Goal: Task Accomplishment & Management: Manage account settings

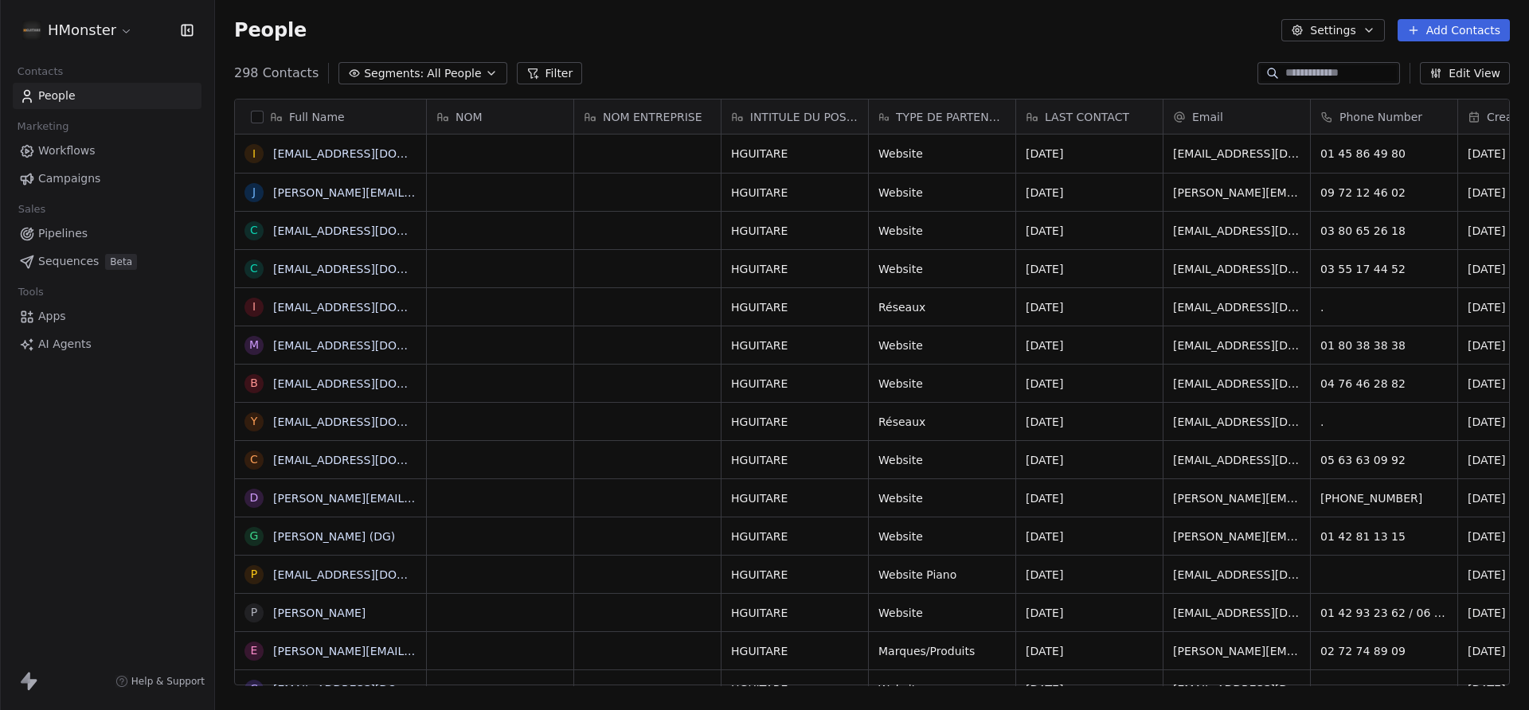
scroll to position [625, 1314]
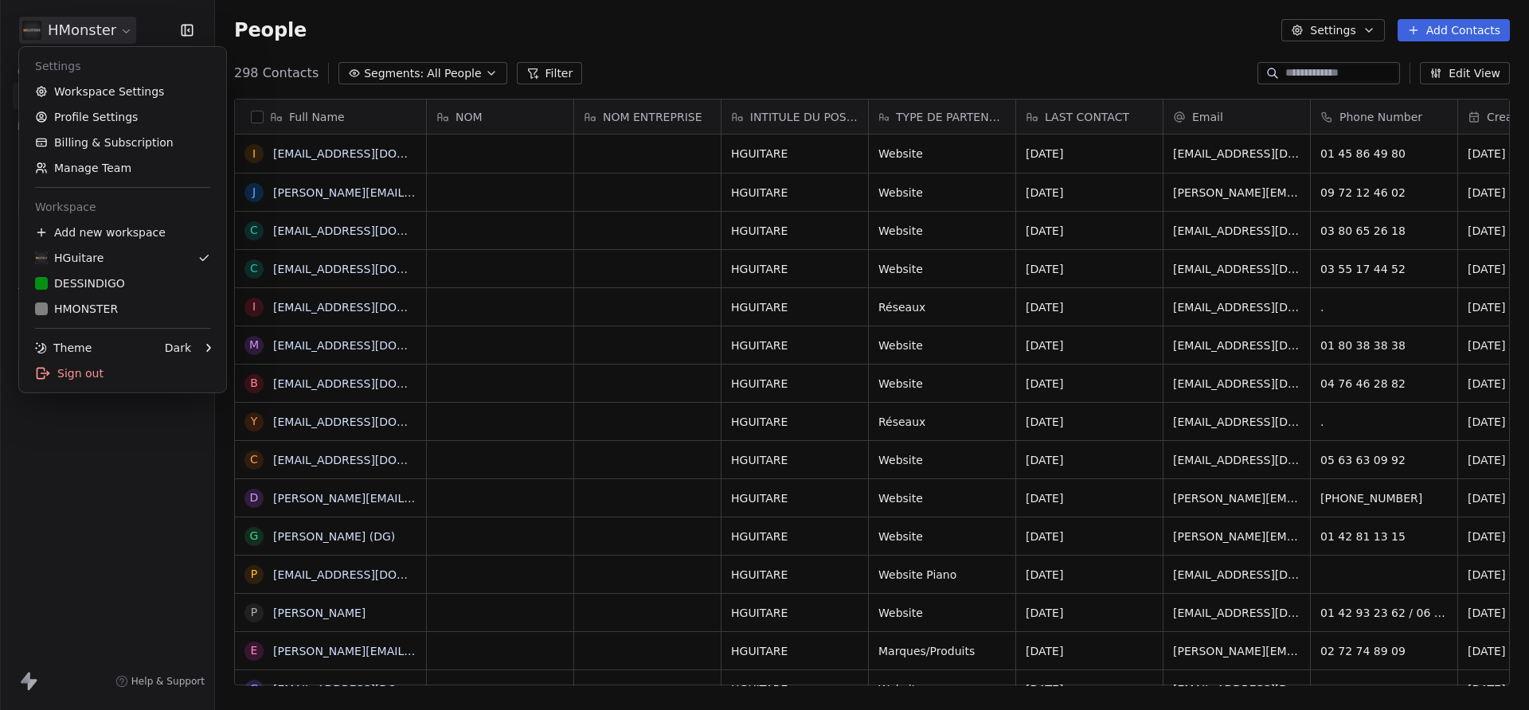
click at [92, 31] on html "HMonster Contacts People Marketing Workflows Campaigns Sales Pipelines Sequence…" at bounding box center [764, 355] width 1529 height 710
click at [108, 292] on link "DESSINDIGO" at bounding box center [122, 283] width 194 height 25
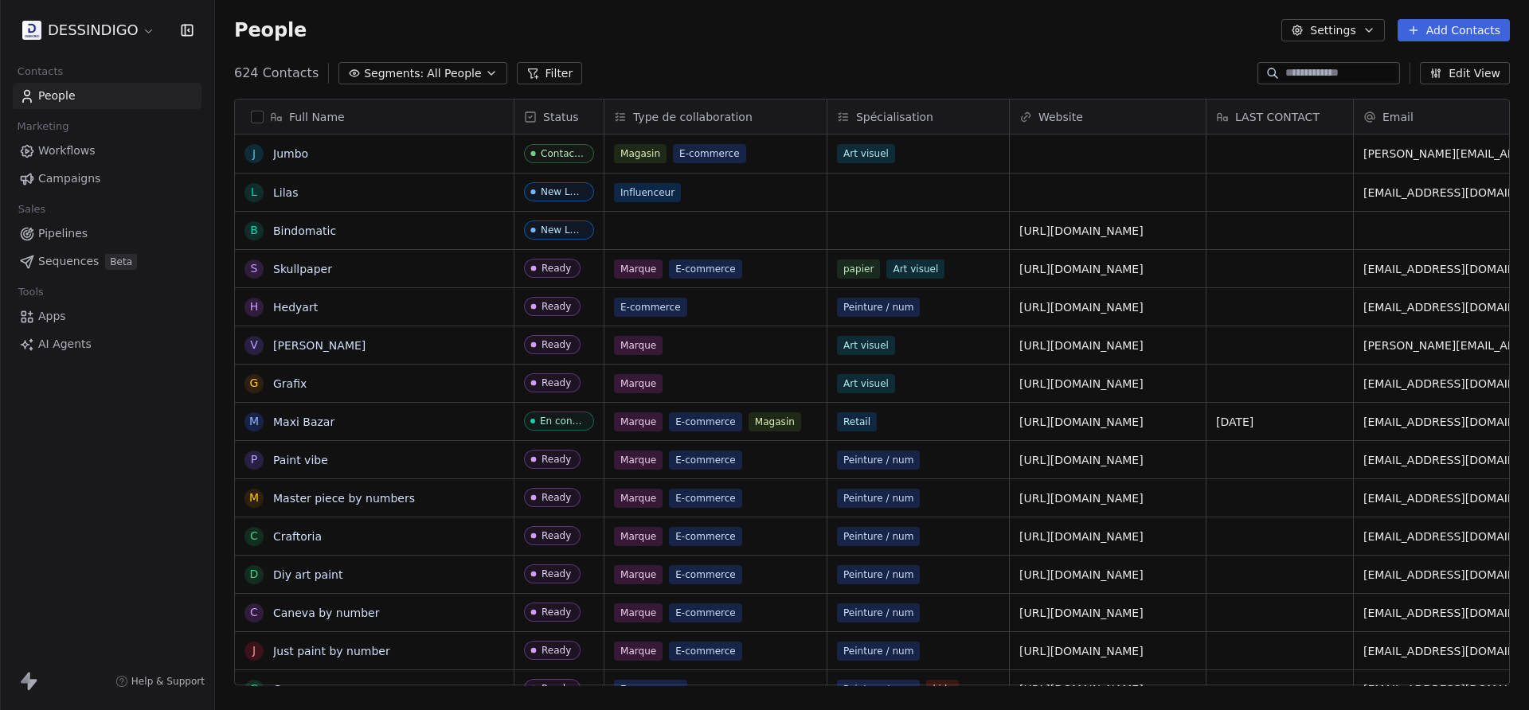
scroll to position [625, 1314]
click at [528, 81] on button "Filter" at bounding box center [550, 73] width 66 height 22
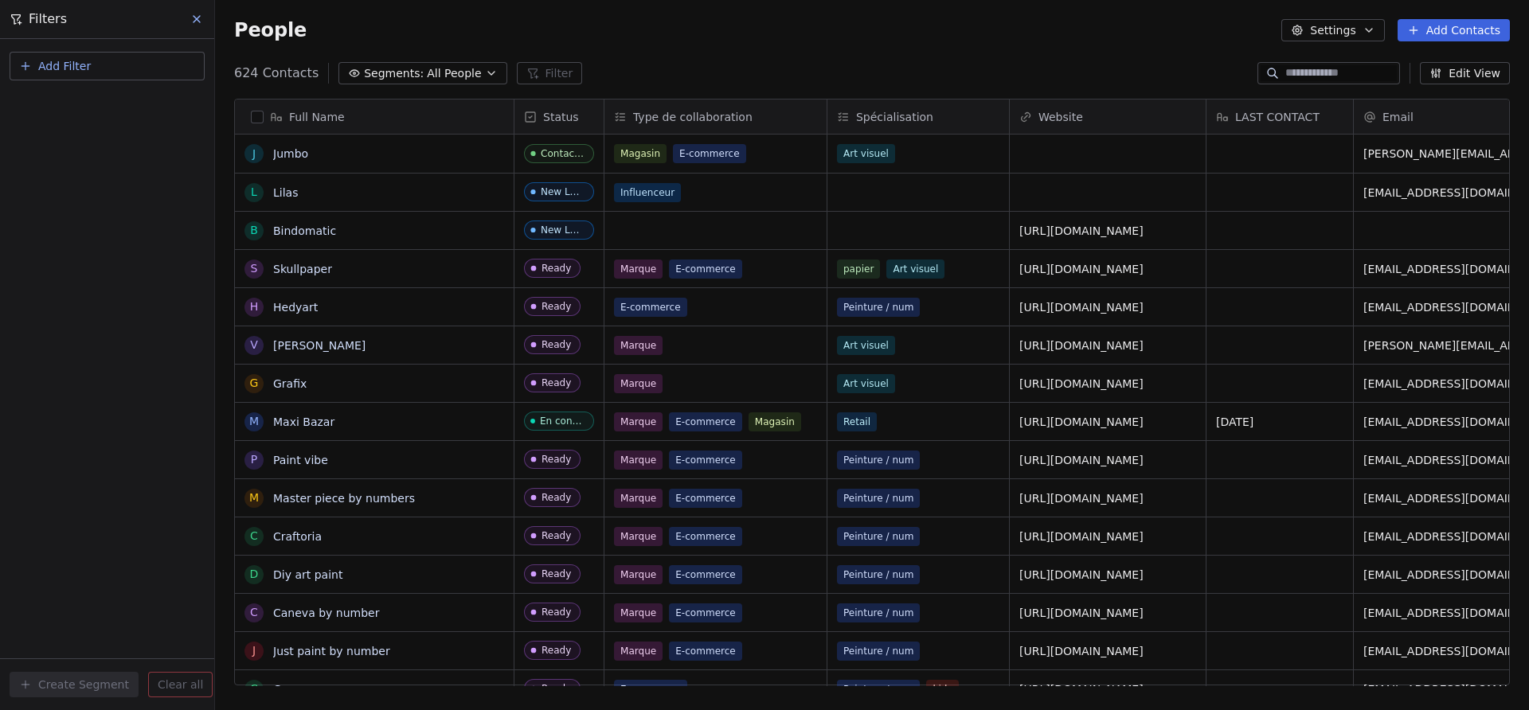
click at [182, 66] on button "Add Filter" at bounding box center [107, 66] width 195 height 29
click at [141, 104] on div "Contact properties" at bounding box center [107, 104] width 162 height 17
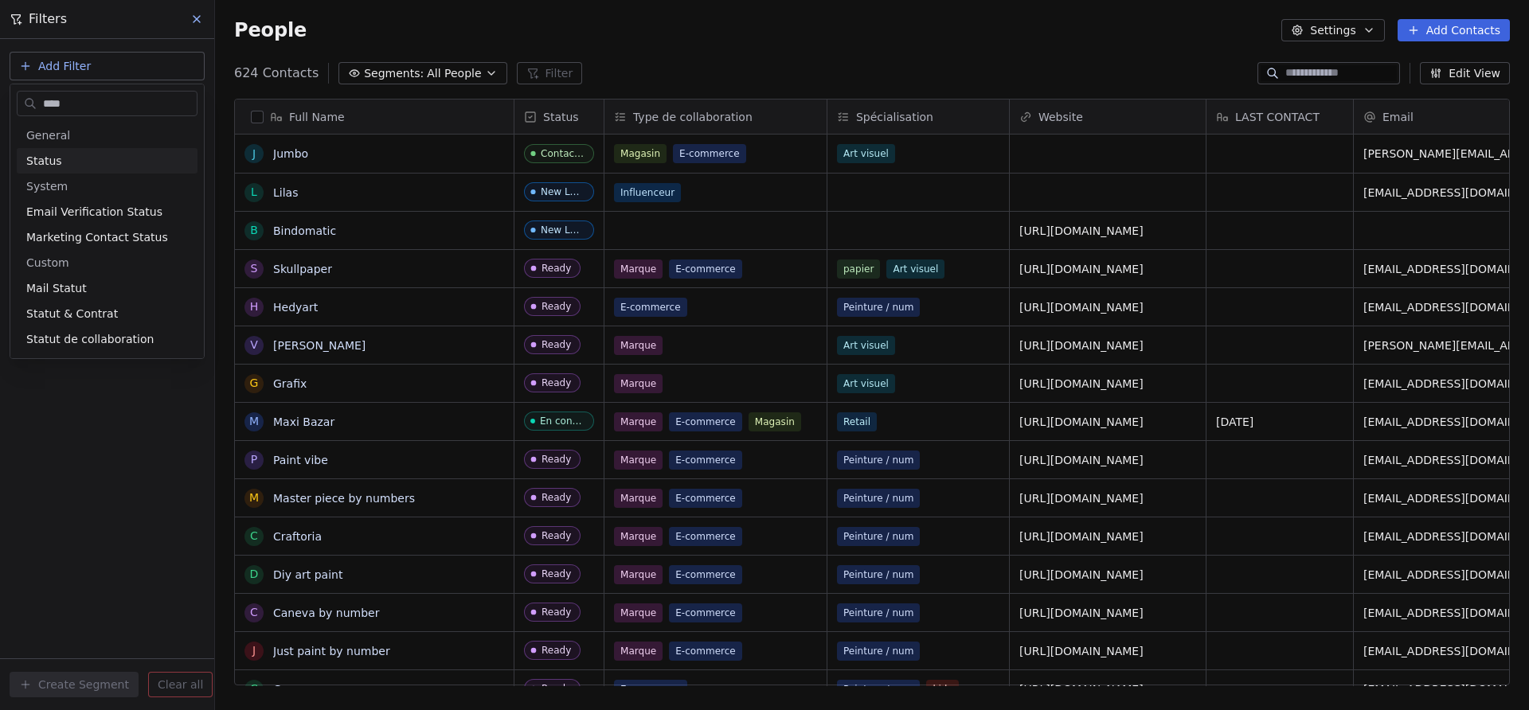
type input "****"
click at [107, 162] on div "Status" at bounding box center [107, 161] width 162 height 16
click at [84, 179] on div "Is" at bounding box center [107, 169] width 166 height 25
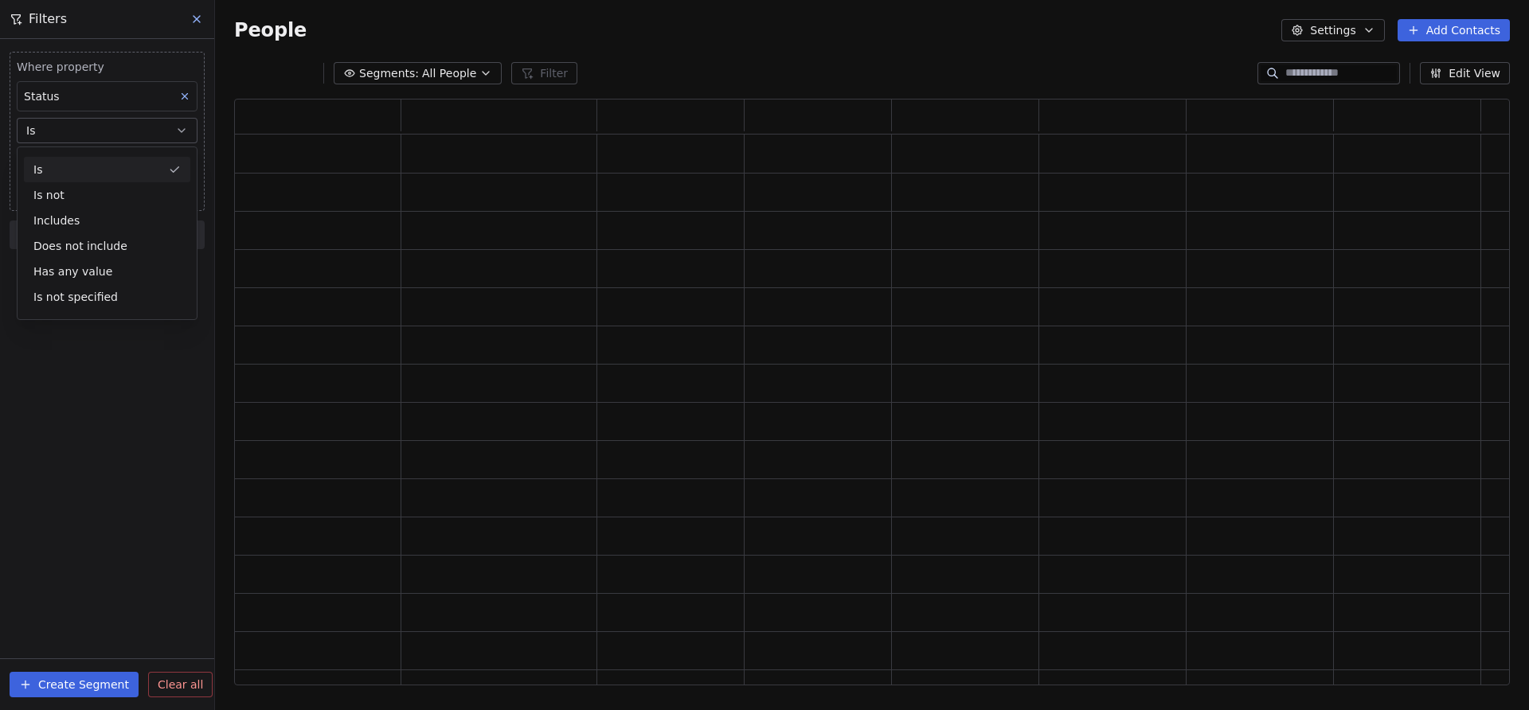
scroll to position [587, 1276]
click at [88, 161] on body "DESSINDIGO Contacts People Marketing Workflows Campaigns Sales Pipelines Sequen…" at bounding box center [764, 355] width 1529 height 710
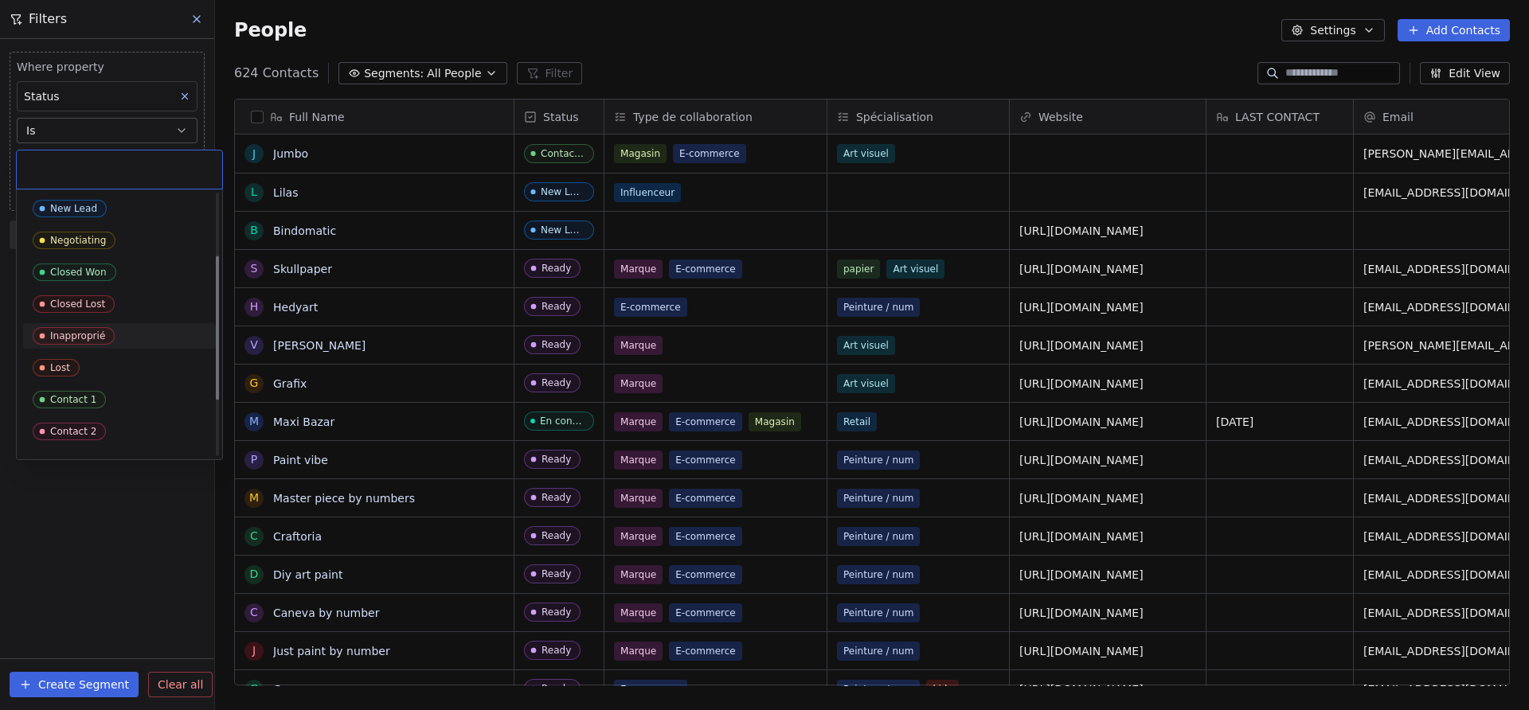
scroll to position [214, 0]
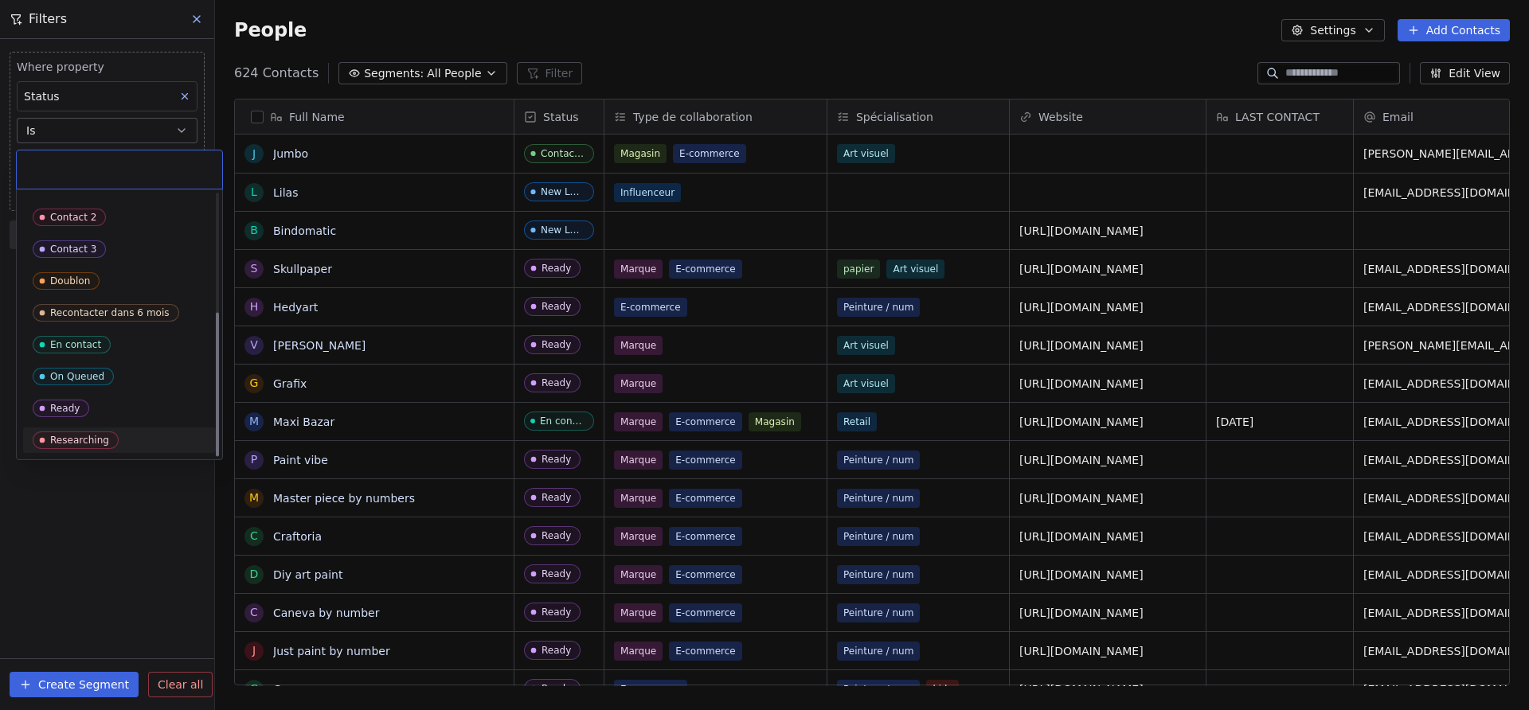
click at [109, 435] on span "Researching" at bounding box center [76, 441] width 86 height 18
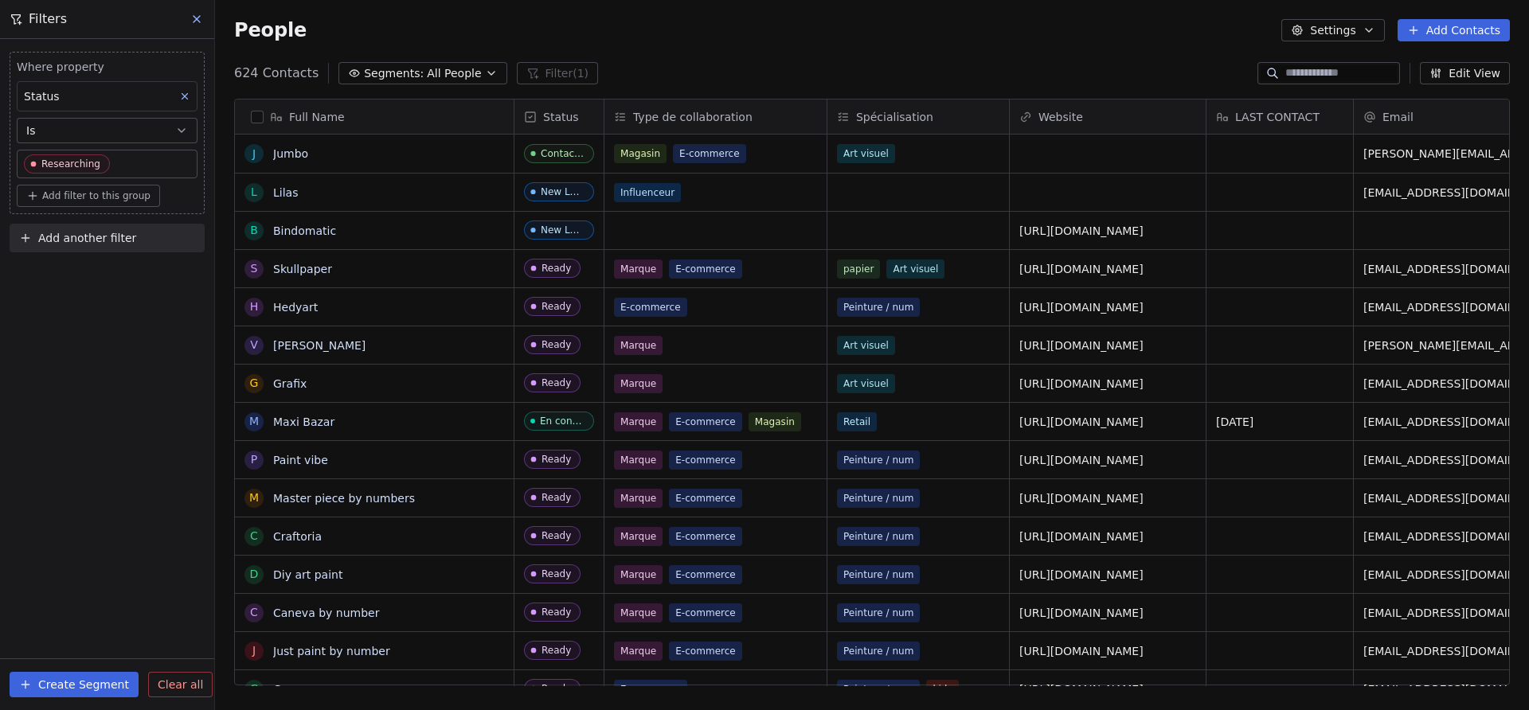
click at [91, 469] on div "Where property Status Is Researching Add filter to this group Add another filte…" at bounding box center [107, 374] width 214 height 671
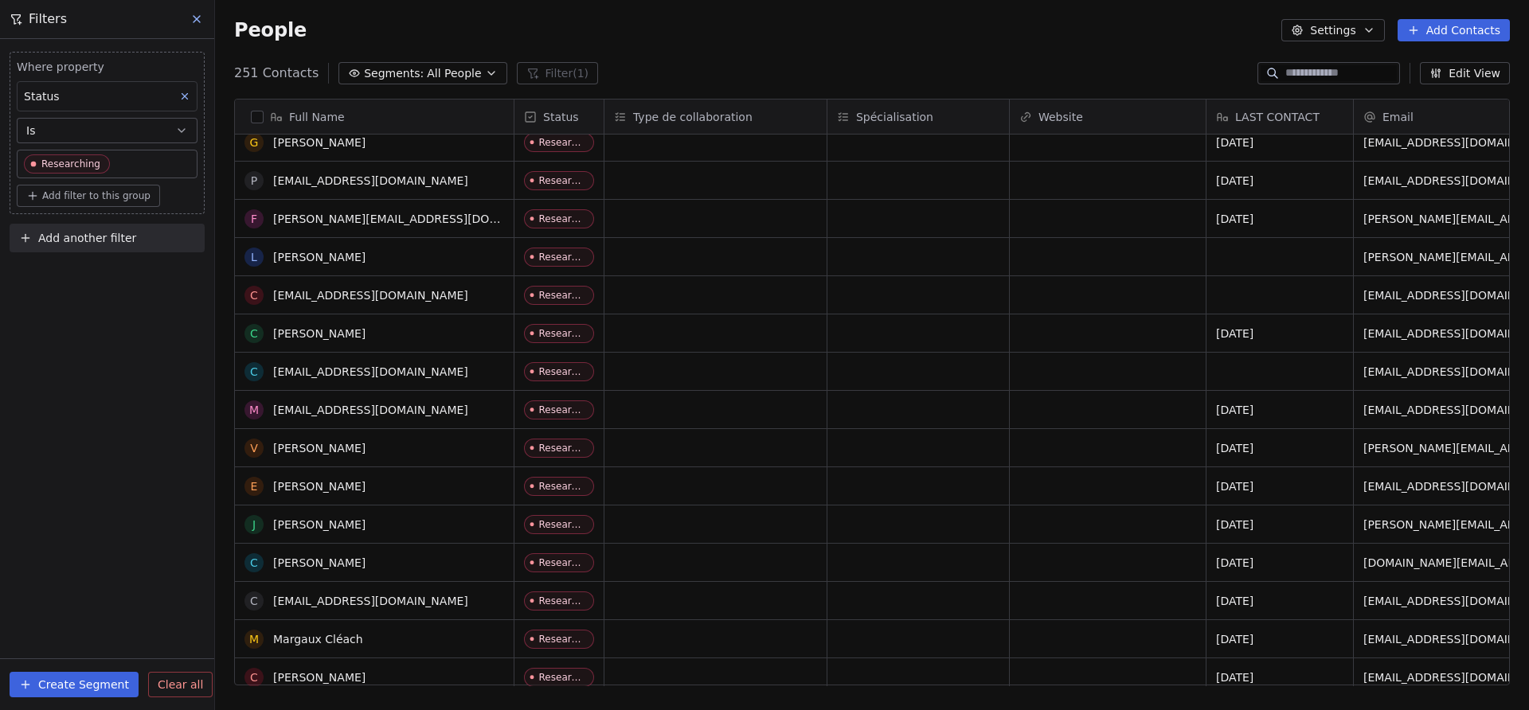
scroll to position [0, 0]
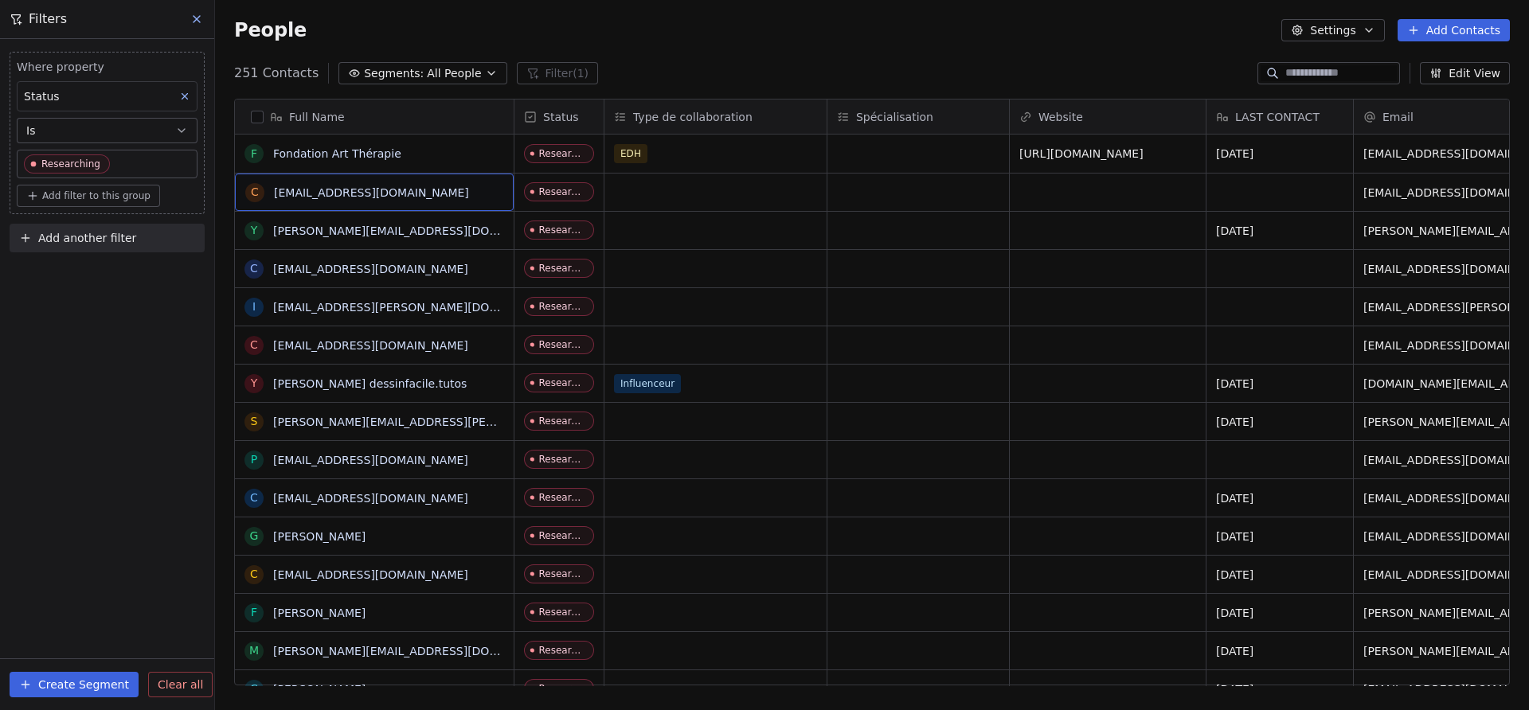
click at [474, 193] on span "[EMAIL_ADDRESS][DOMAIN_NAME]" at bounding box center [388, 193] width 229 height 16
click at [467, 196] on span "[EMAIL_ADDRESS][DOMAIN_NAME]" at bounding box center [388, 193] width 229 height 16
click at [475, 197] on span "[EMAIL_ADDRESS][DOMAIN_NAME]" at bounding box center [388, 193] width 229 height 16
click at [471, 194] on span "[EMAIL_ADDRESS][DOMAIN_NAME]" at bounding box center [388, 193] width 229 height 16
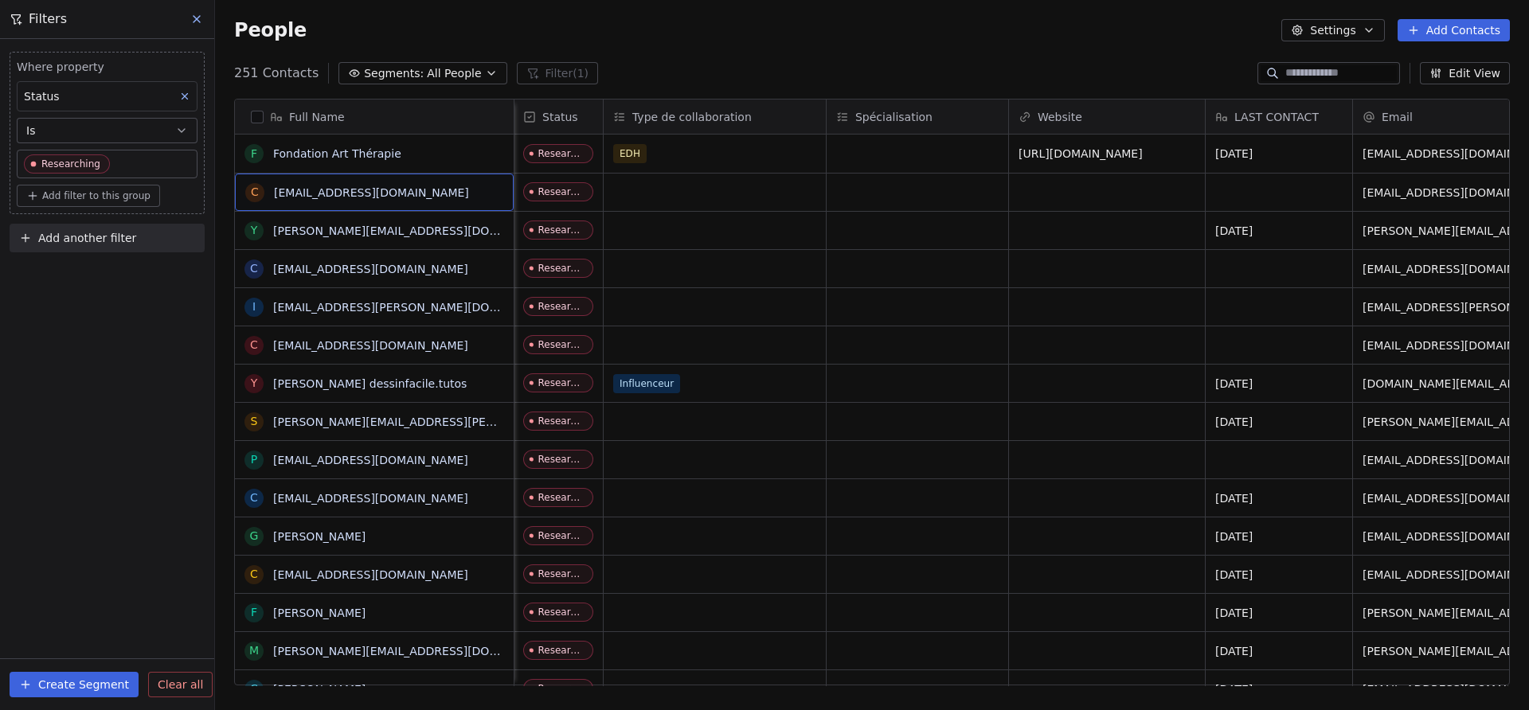
click at [471, 194] on span "[EMAIL_ADDRESS][DOMAIN_NAME]" at bounding box center [388, 193] width 229 height 16
drag, startPoint x: 487, startPoint y: 204, endPoint x: 404, endPoint y: 197, distance: 83.1
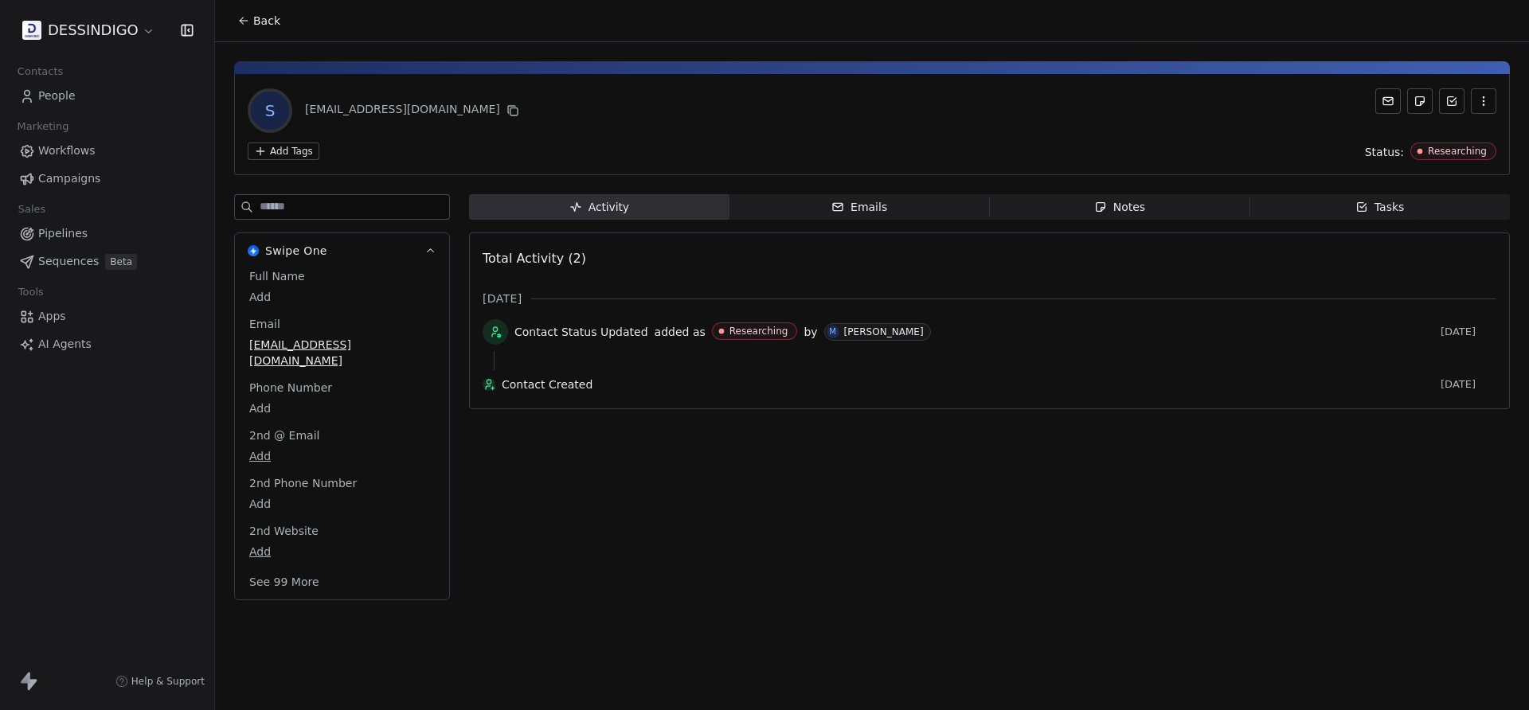
click at [245, 21] on icon at bounding box center [243, 20] width 13 height 13
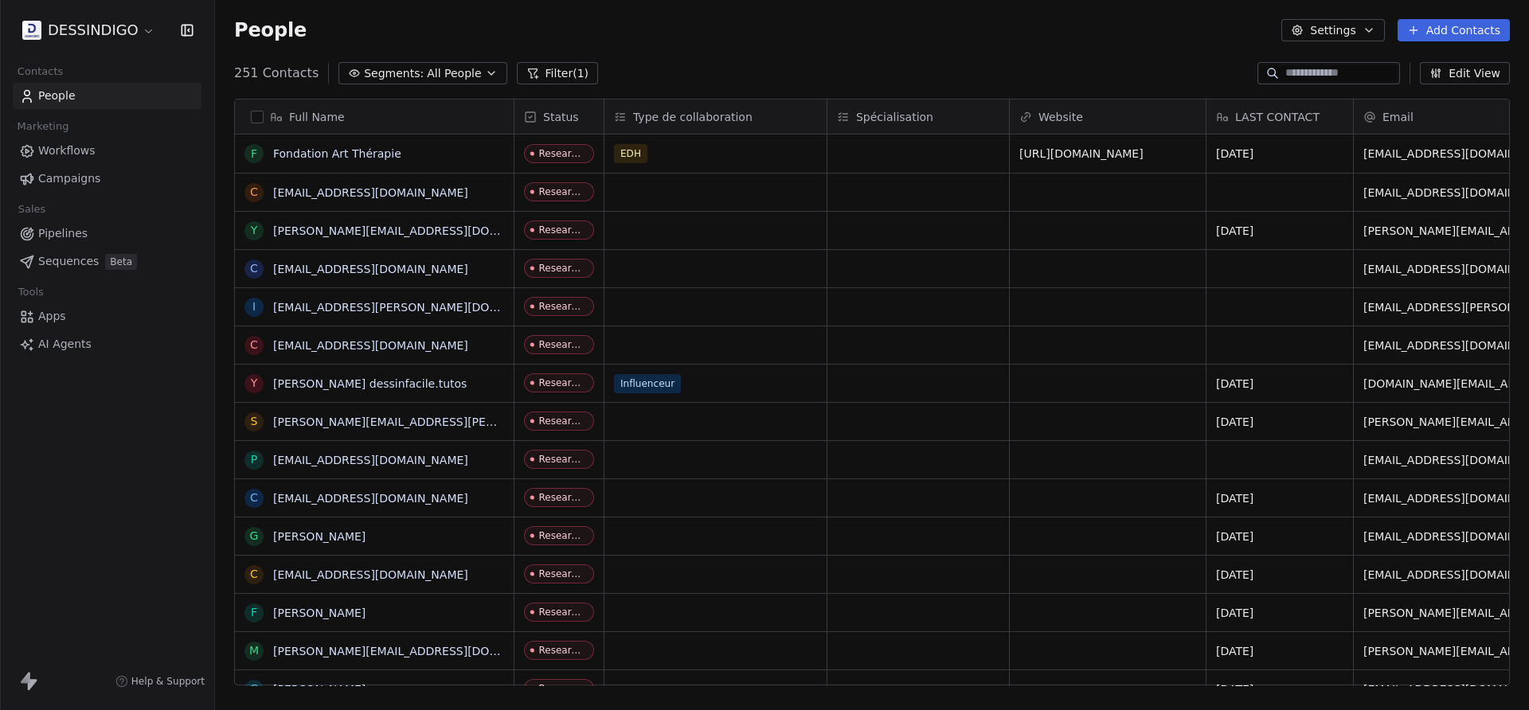
scroll to position [625, 1314]
click at [485, 204] on div "c [EMAIL_ADDRESS][DOMAIN_NAME]" at bounding box center [374, 192] width 279 height 37
type textarea "*****"
click at [700, 49] on html "DESSINDIGO Contacts People Marketing Workflows Campaigns Sales Pipelines Sequen…" at bounding box center [764, 355] width 1529 height 710
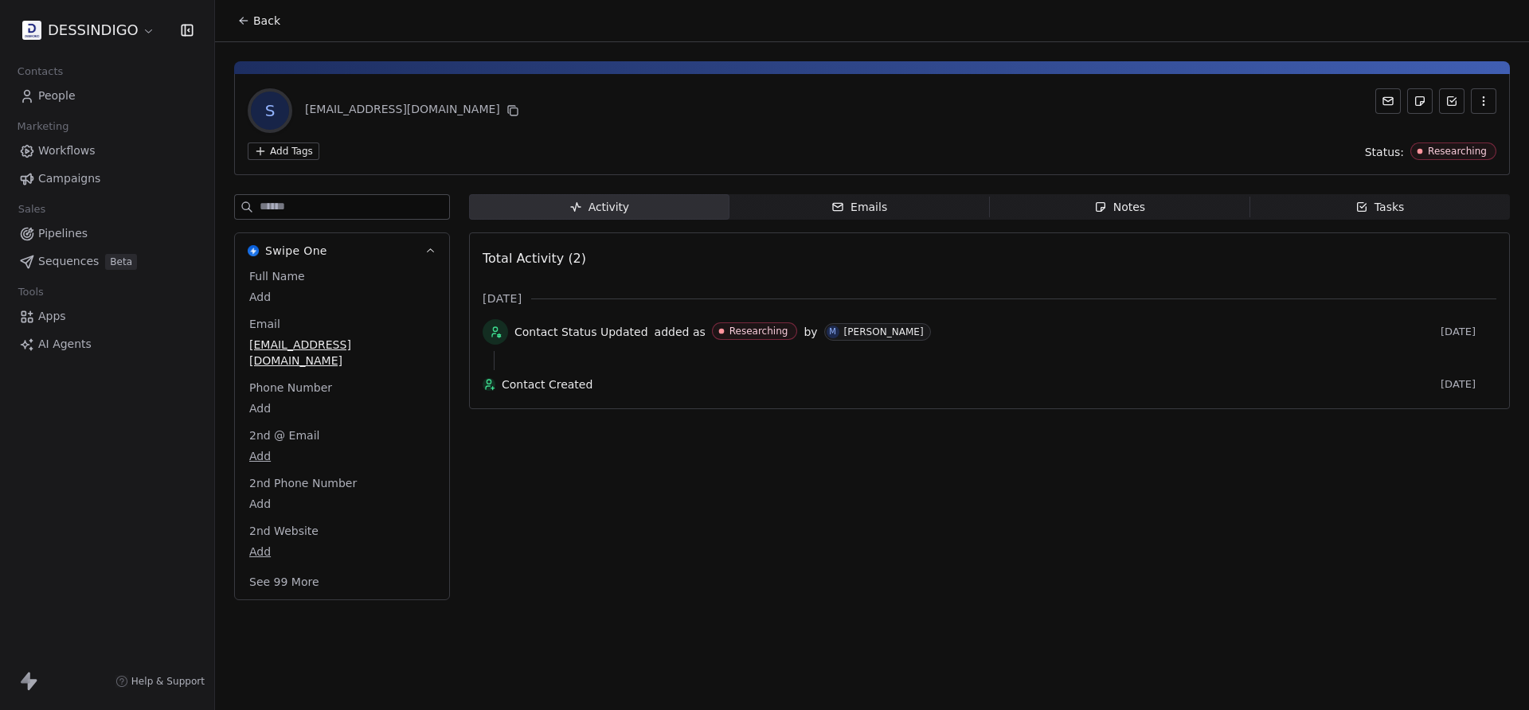
click at [271, 13] on span "Back" at bounding box center [266, 21] width 27 height 16
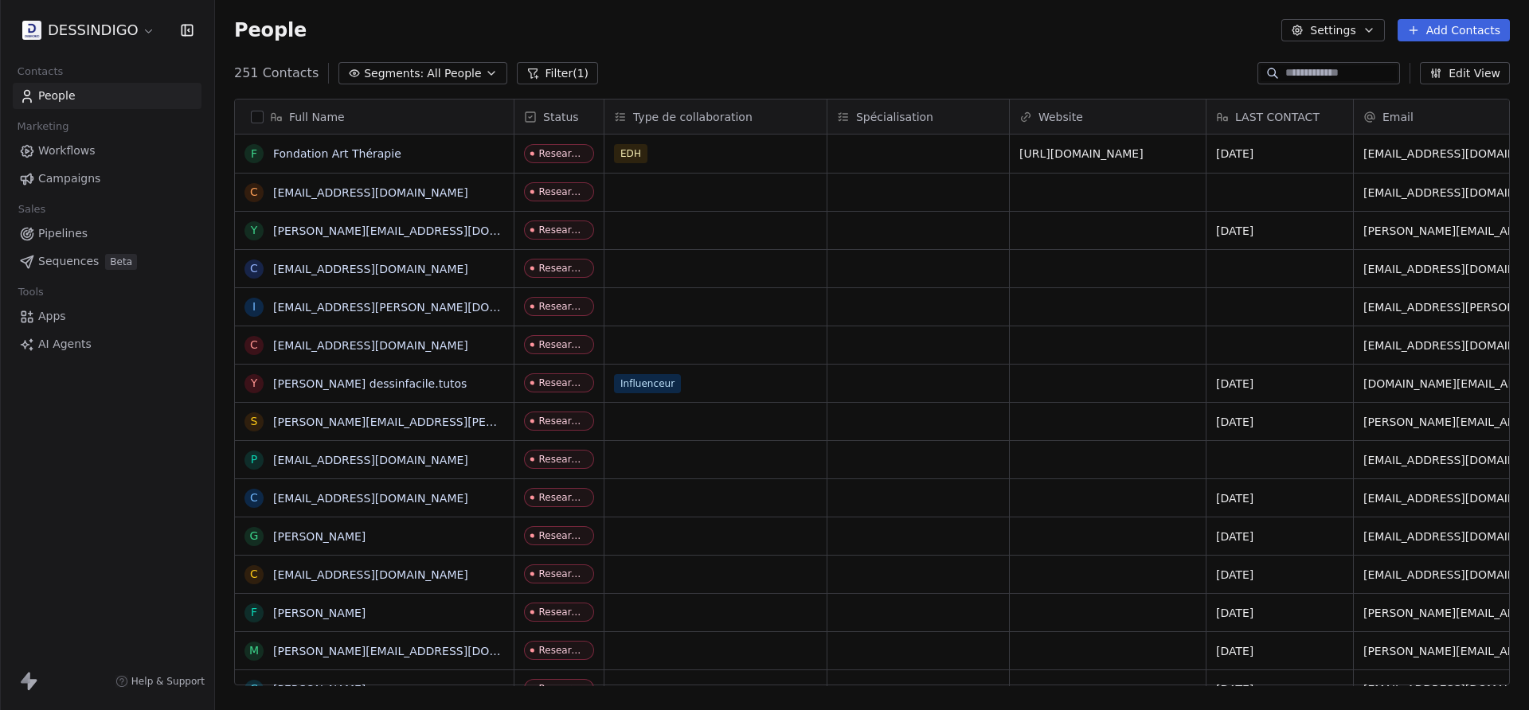
scroll to position [625, 1314]
click at [481, 192] on span "[EMAIL_ADDRESS][DOMAIN_NAME]" at bounding box center [388, 193] width 229 height 16
type textarea "*****"
click at [604, 32] on html "DESSINDIGO Contacts People Marketing Workflows Campaigns Sales Pipelines Sequen…" at bounding box center [764, 355] width 1529 height 710
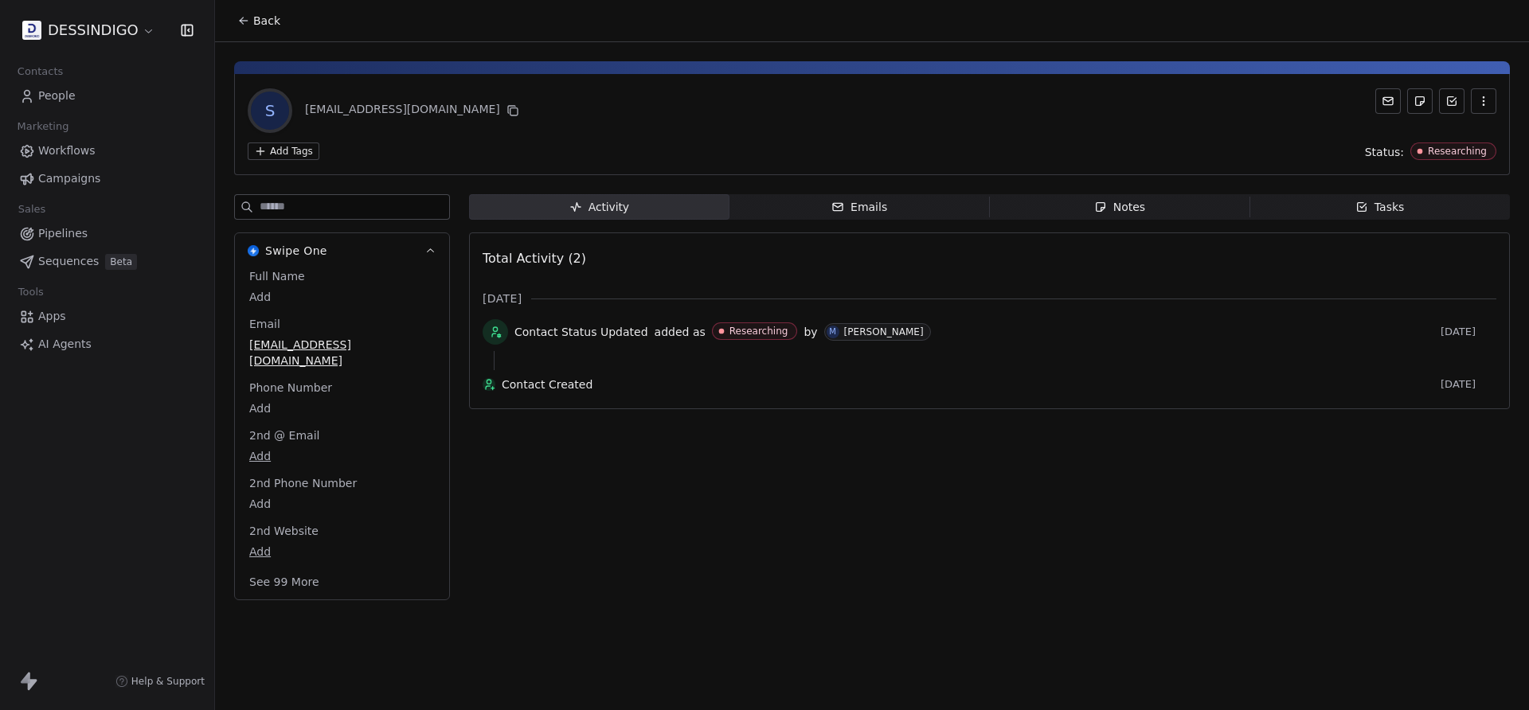
click at [248, 20] on icon at bounding box center [243, 20] width 13 height 13
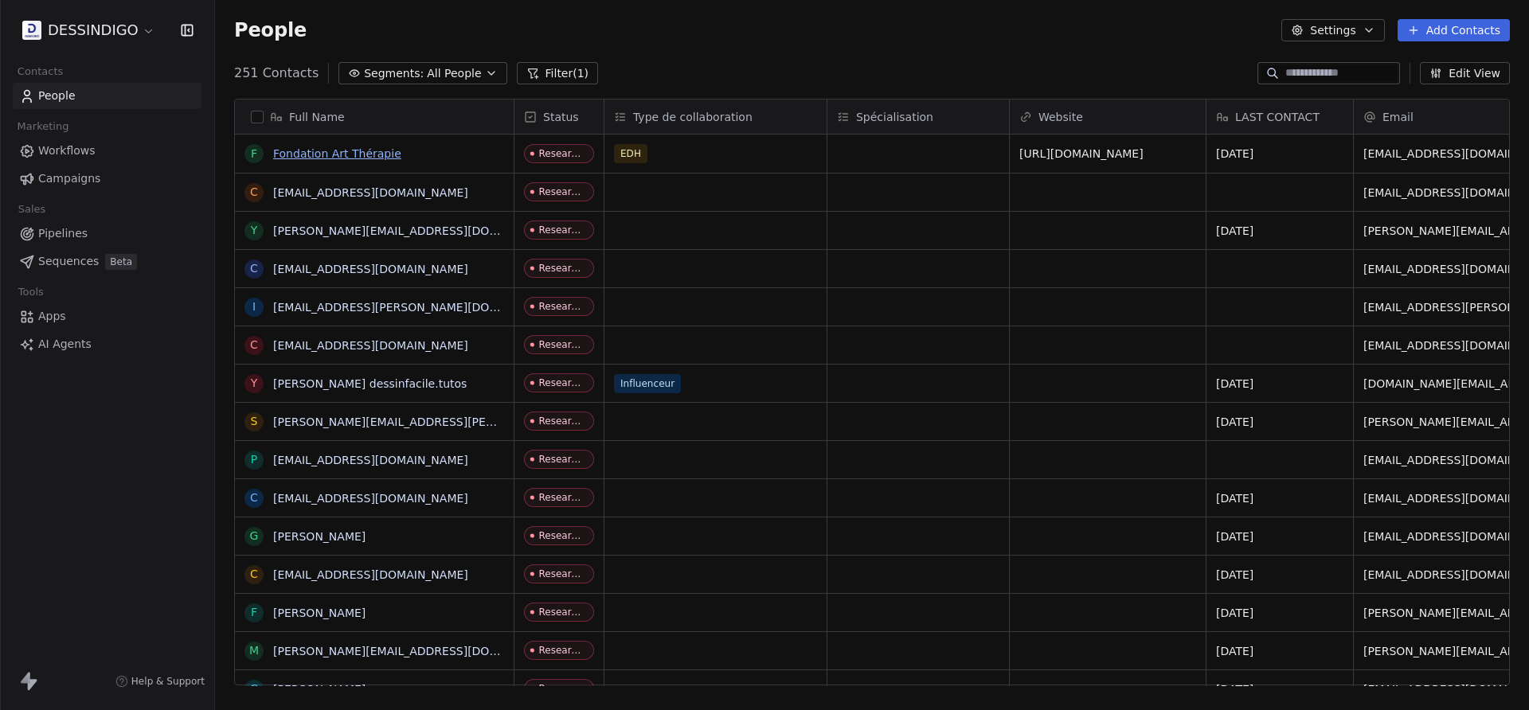
scroll to position [625, 1314]
click at [478, 198] on span "[EMAIL_ADDRESS][DOMAIN_NAME]" at bounding box center [388, 193] width 229 height 16
type textarea "*****"
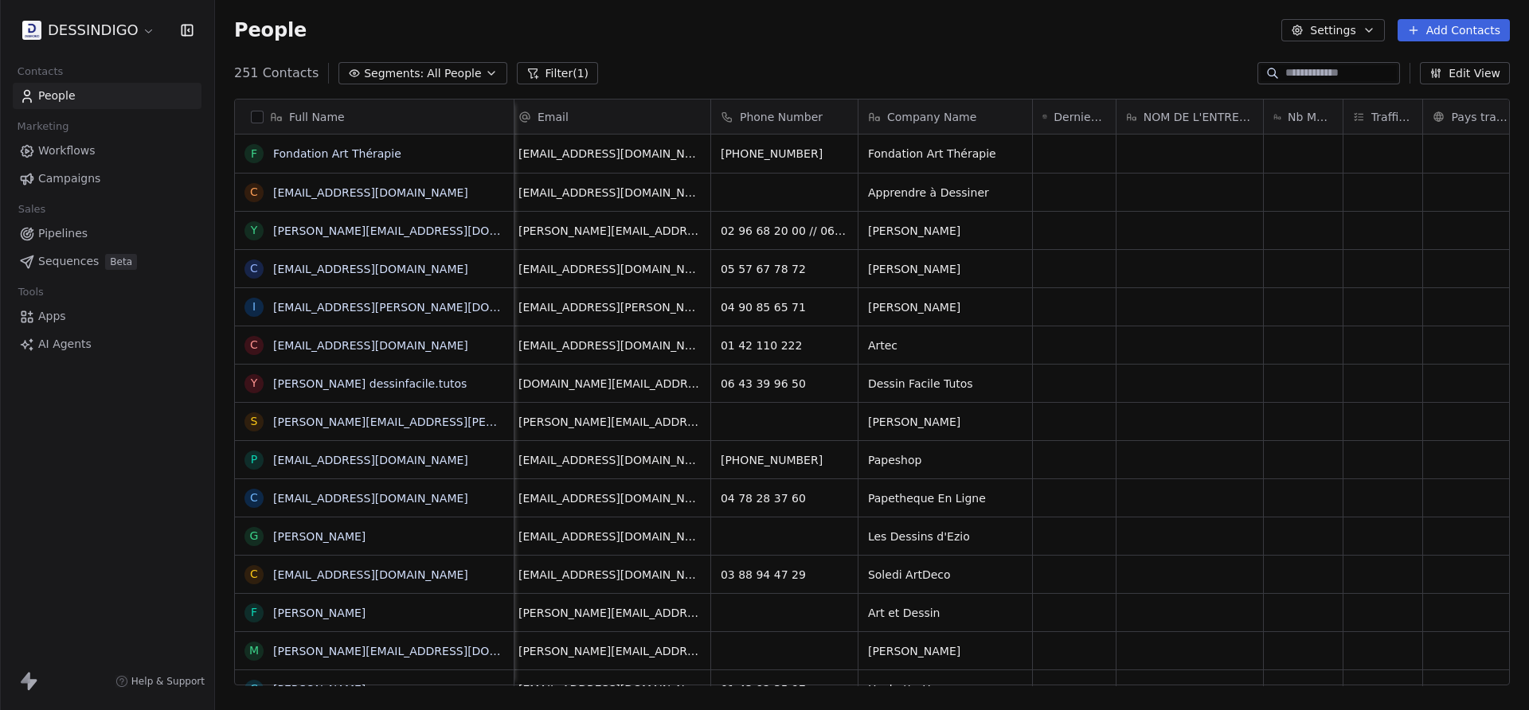
scroll to position [0, 935]
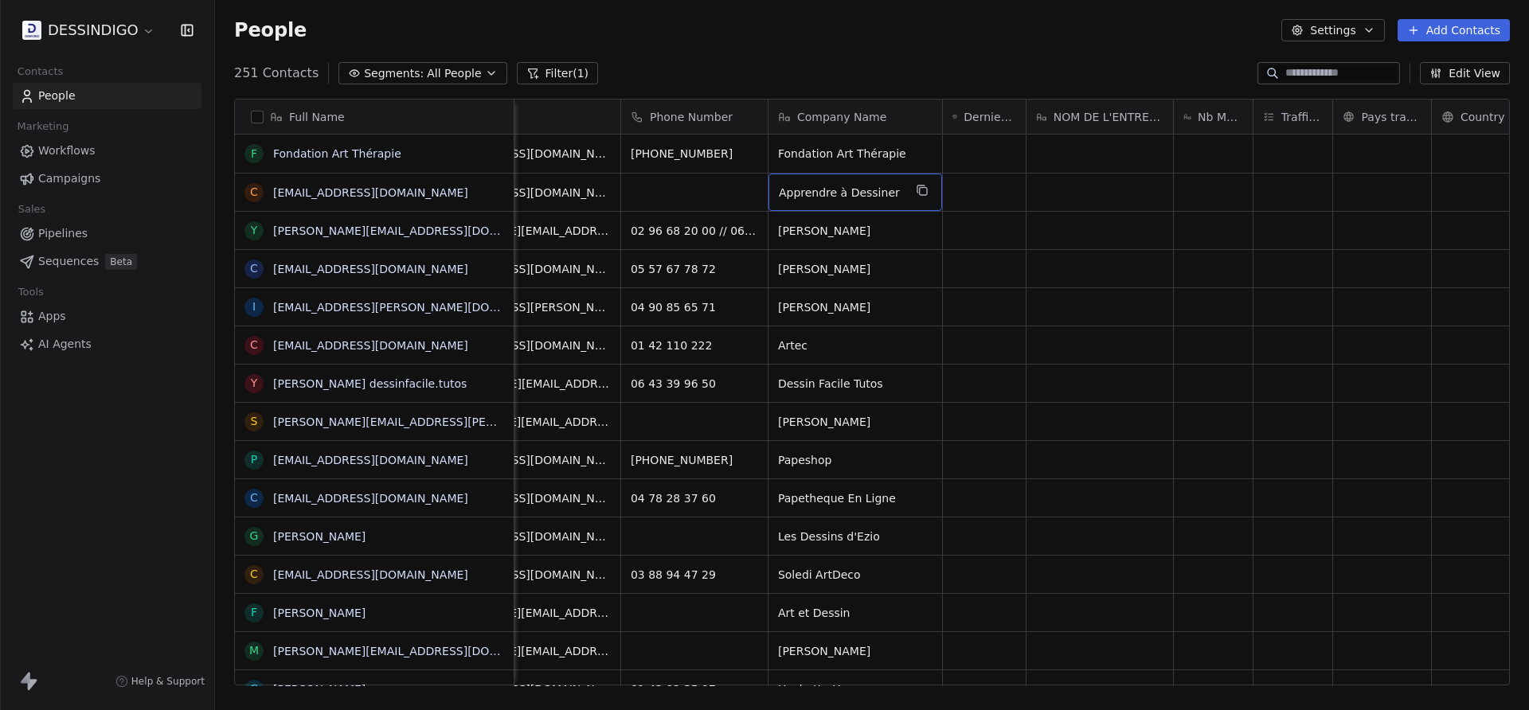
click at [902, 185] on span "Apprendre à Dessiner" at bounding box center [841, 193] width 124 height 16
type textarea "****"
click at [891, 198] on span "Apprendre à Dessiner" at bounding box center [841, 193] width 124 height 16
type textarea "****"
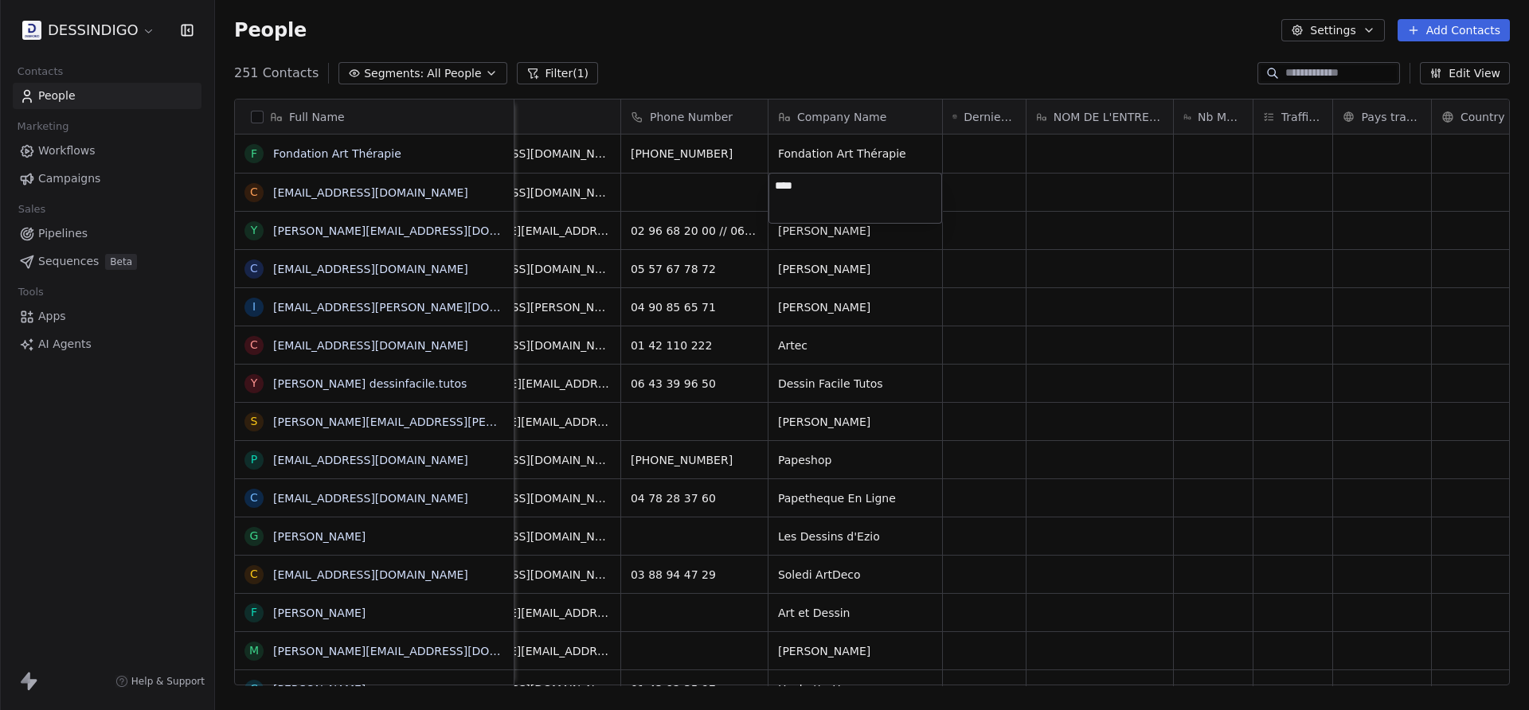
click at [964, 63] on html "DESSINDIGO Contacts People Marketing Workflows Campaigns Sales Pipelines Sequen…" at bounding box center [764, 355] width 1529 height 710
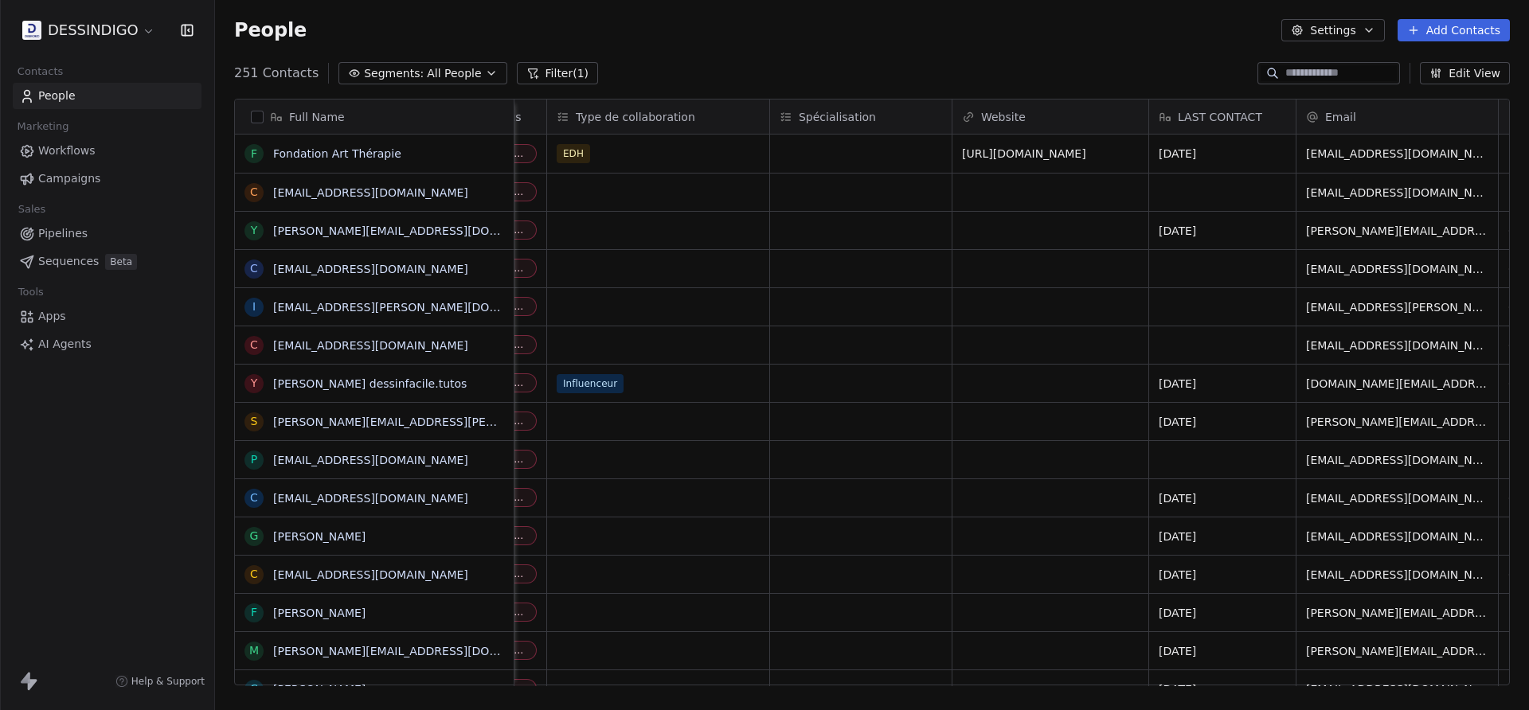
scroll to position [0, 0]
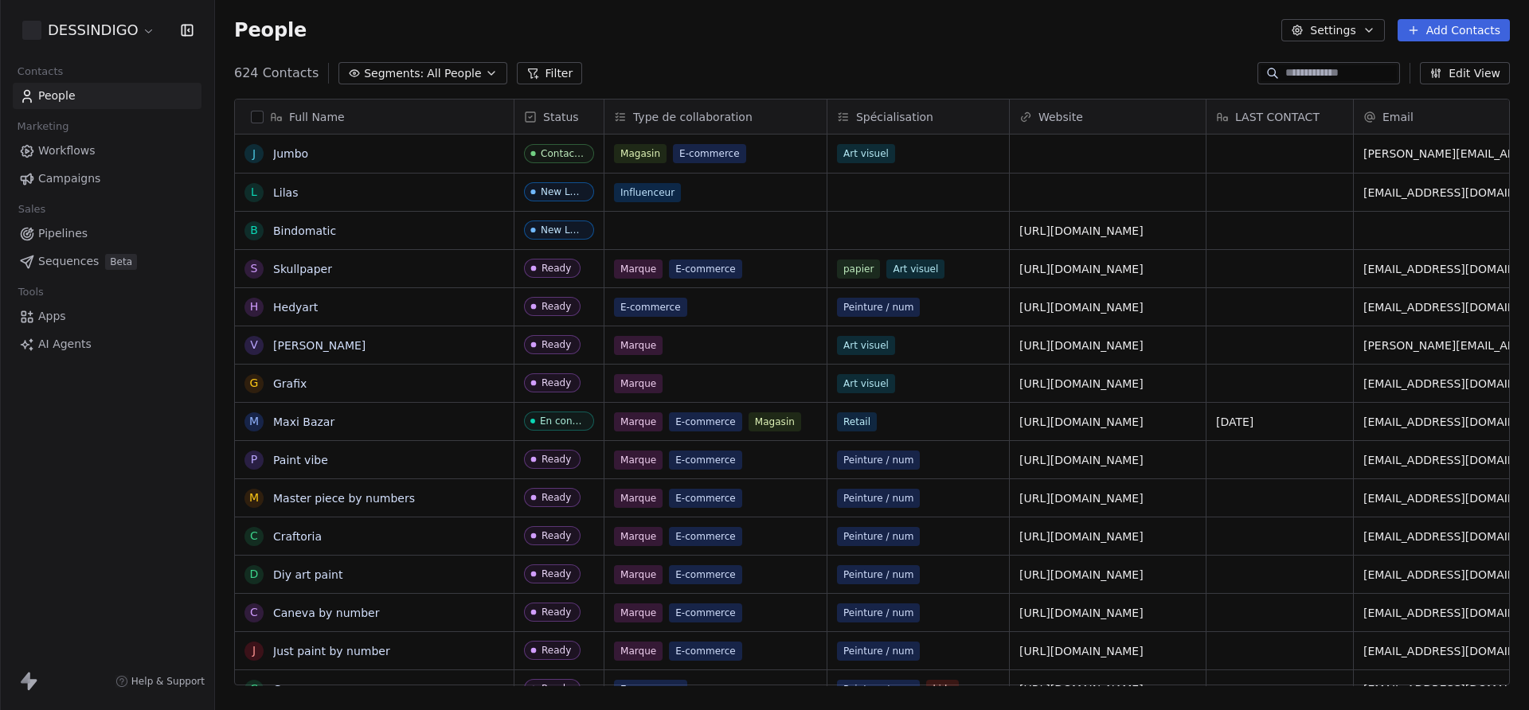
scroll to position [625, 1314]
click at [552, 84] on div "624 Contacts Segments: All People Filter Edit View" at bounding box center [872, 73] width 1314 height 25
click at [552, 80] on button "Filter" at bounding box center [550, 73] width 66 height 22
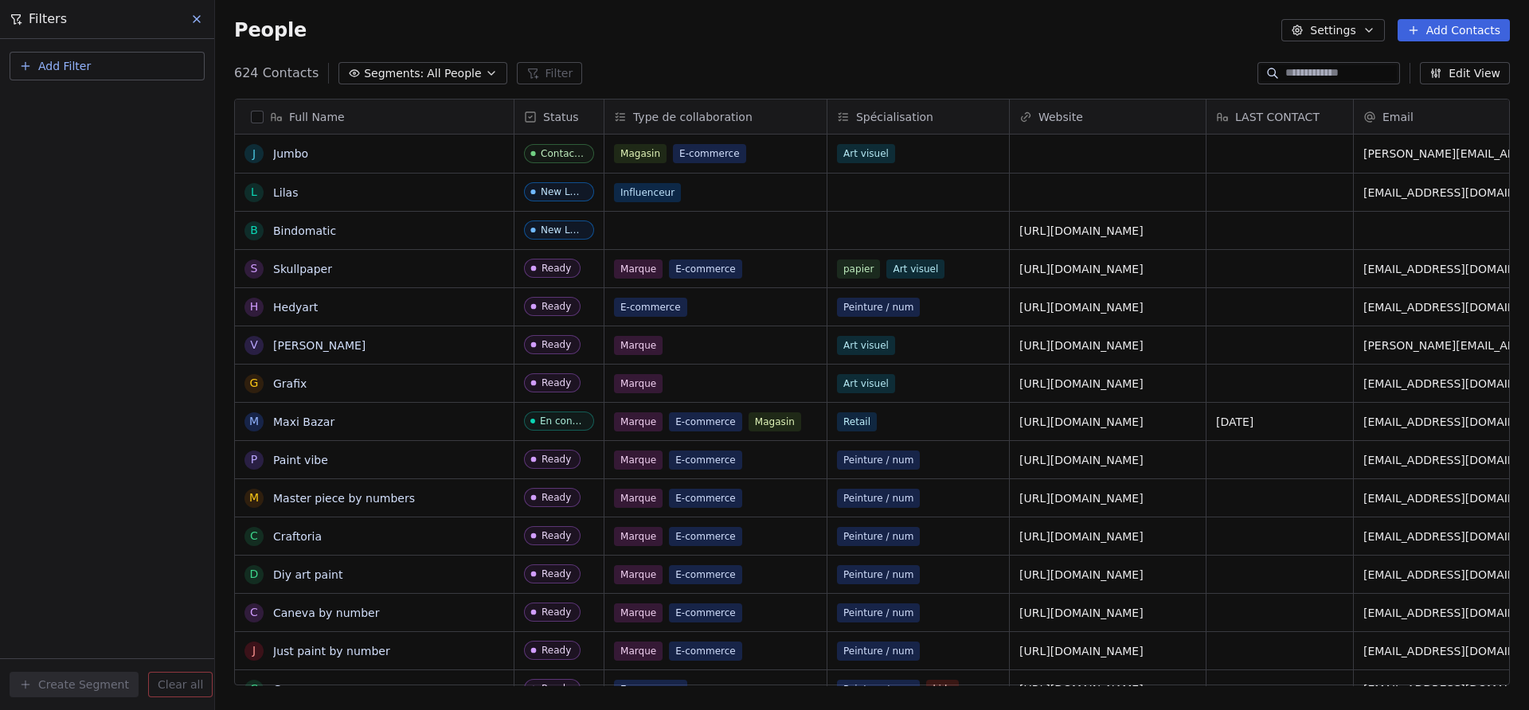
click at [49, 58] on span "Add Filter" at bounding box center [64, 66] width 53 height 17
click at [75, 104] on span "Contact properties" at bounding box center [78, 104] width 104 height 17
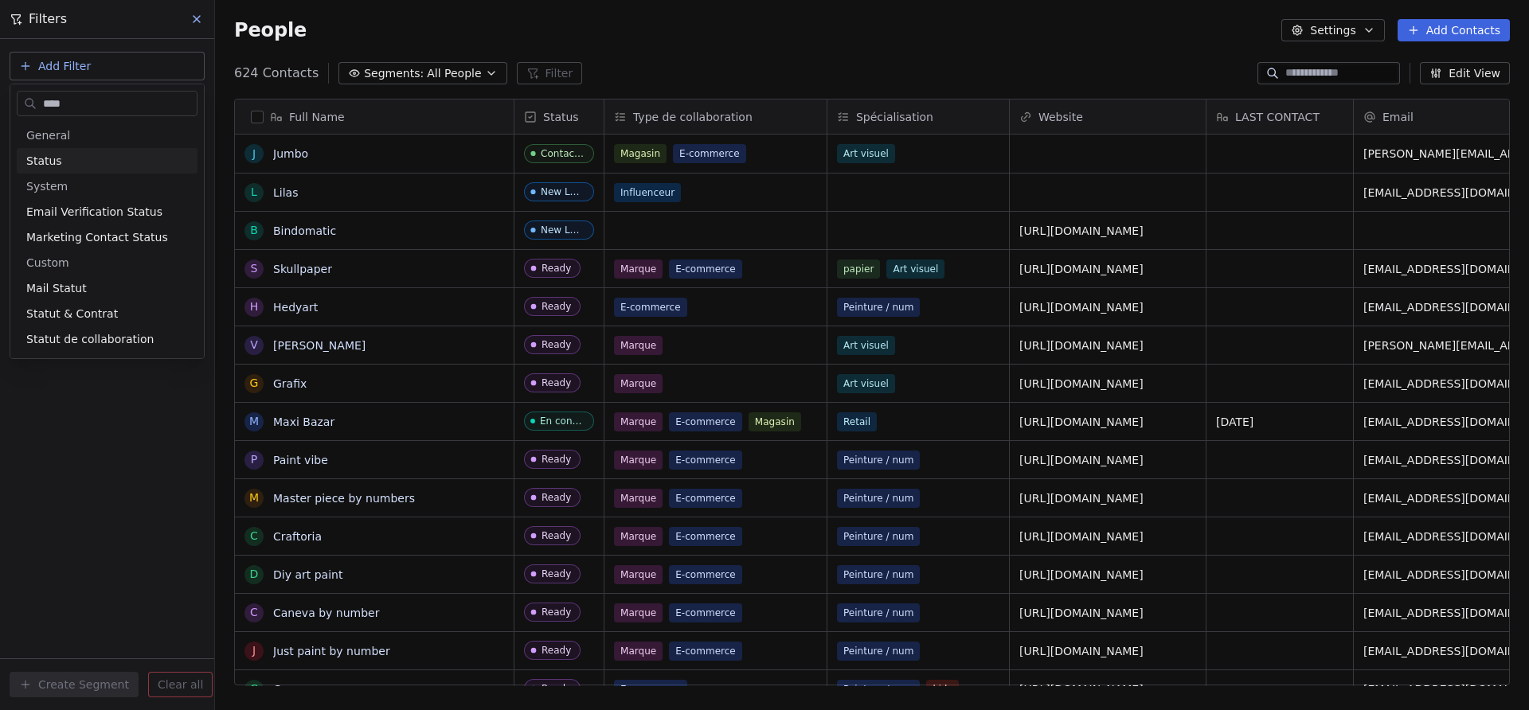
type input "****"
click at [62, 159] on div "Status" at bounding box center [107, 161] width 162 height 16
click at [70, 170] on div "Is" at bounding box center [107, 169] width 166 height 25
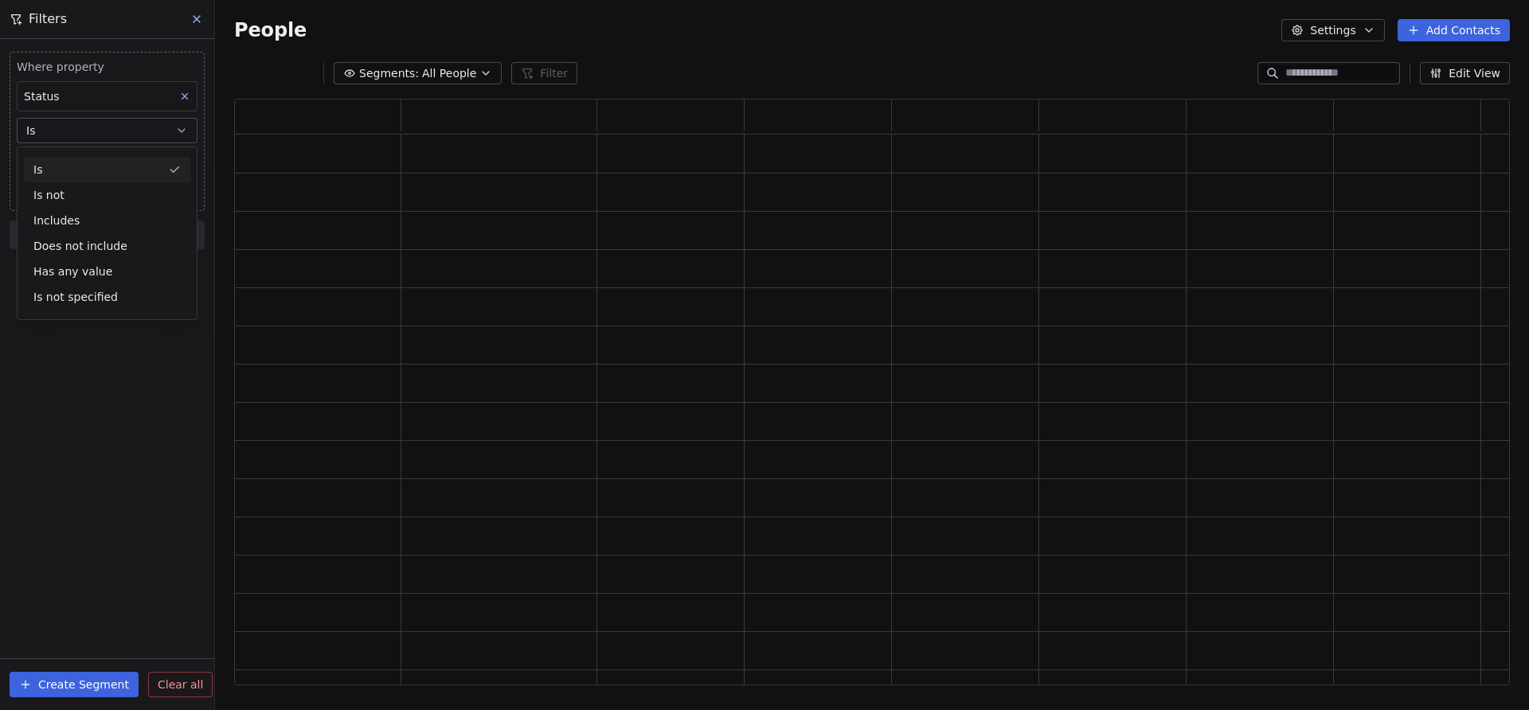
scroll to position [587, 1276]
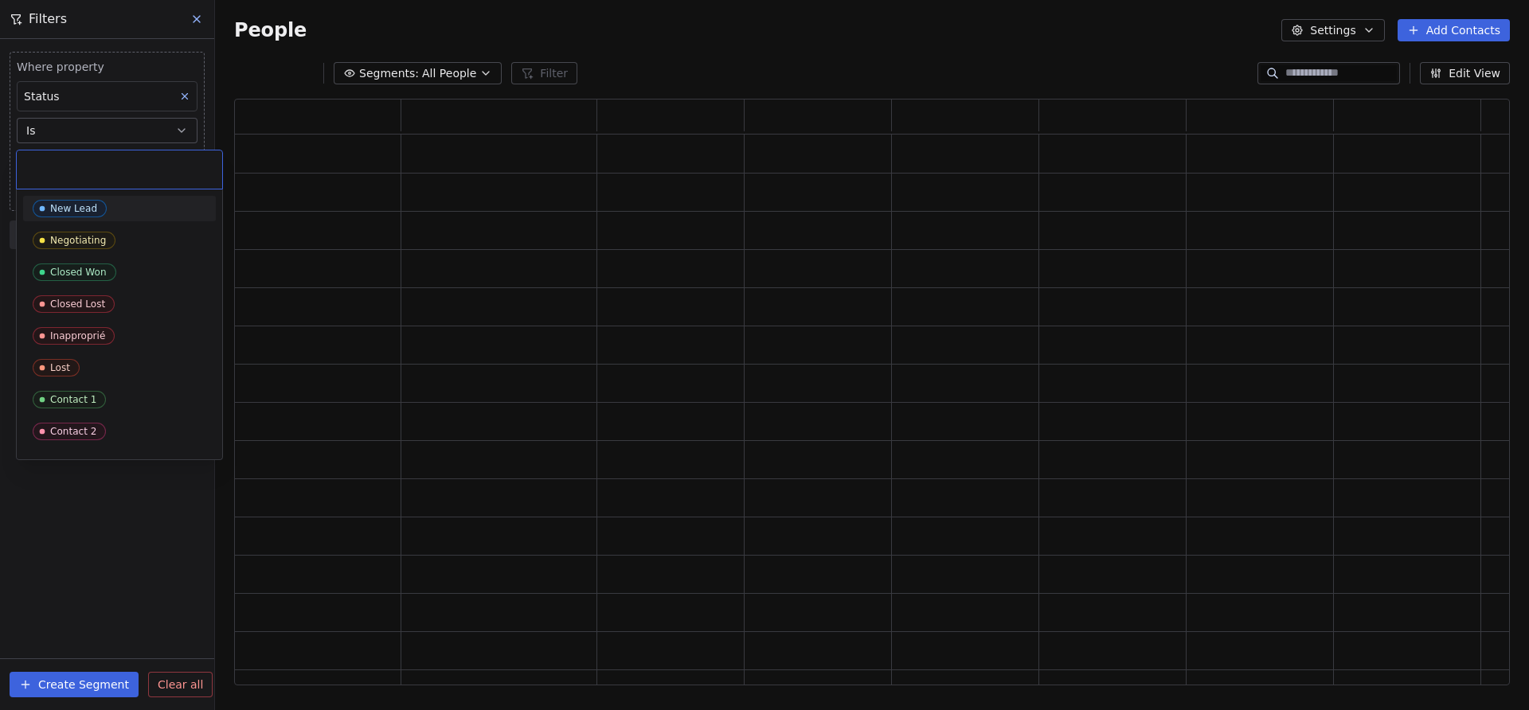
click at [67, 164] on body "DESSINDIGO Contacts People Marketing Workflows Campaigns Sales Pipelines Sequen…" at bounding box center [764, 355] width 1529 height 710
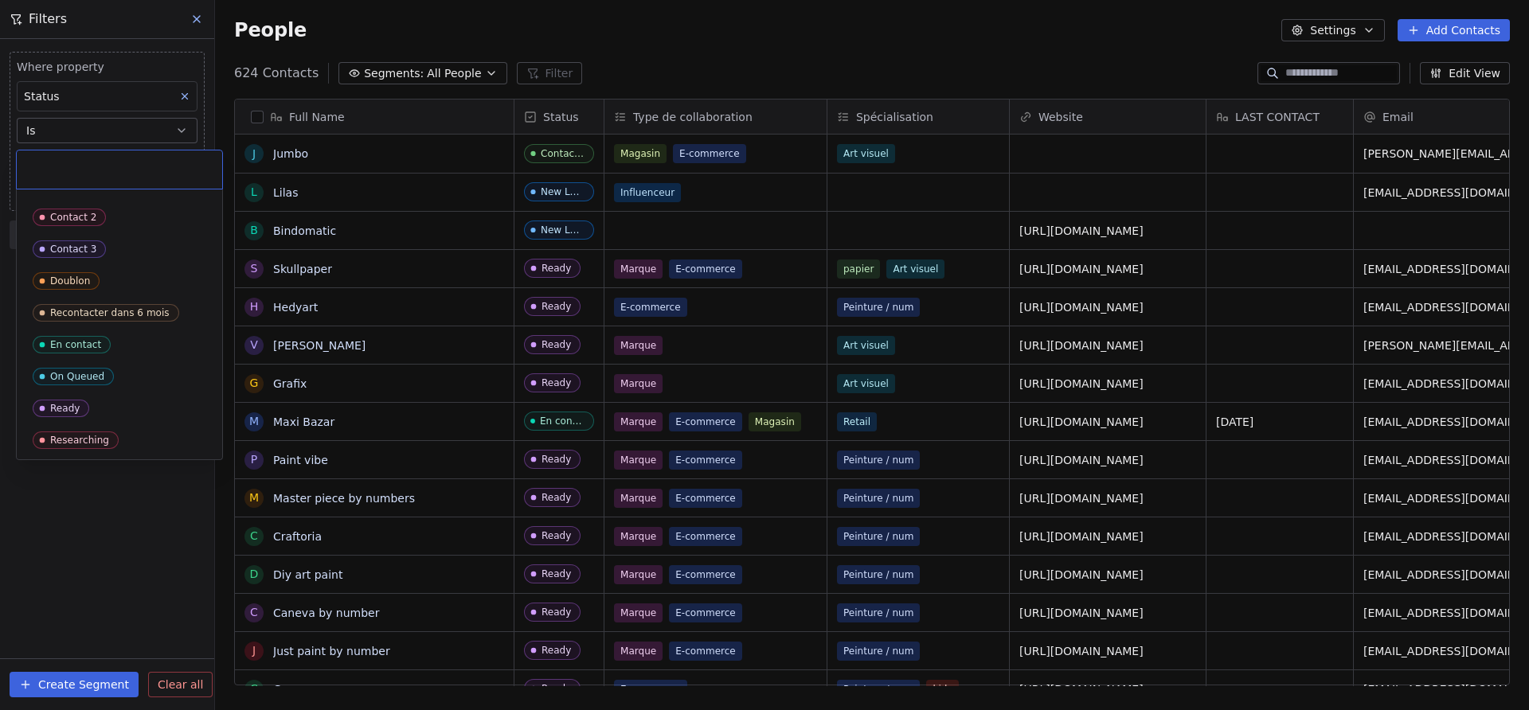
scroll to position [625, 1314]
click at [110, 439] on span "Researching" at bounding box center [76, 441] width 86 height 18
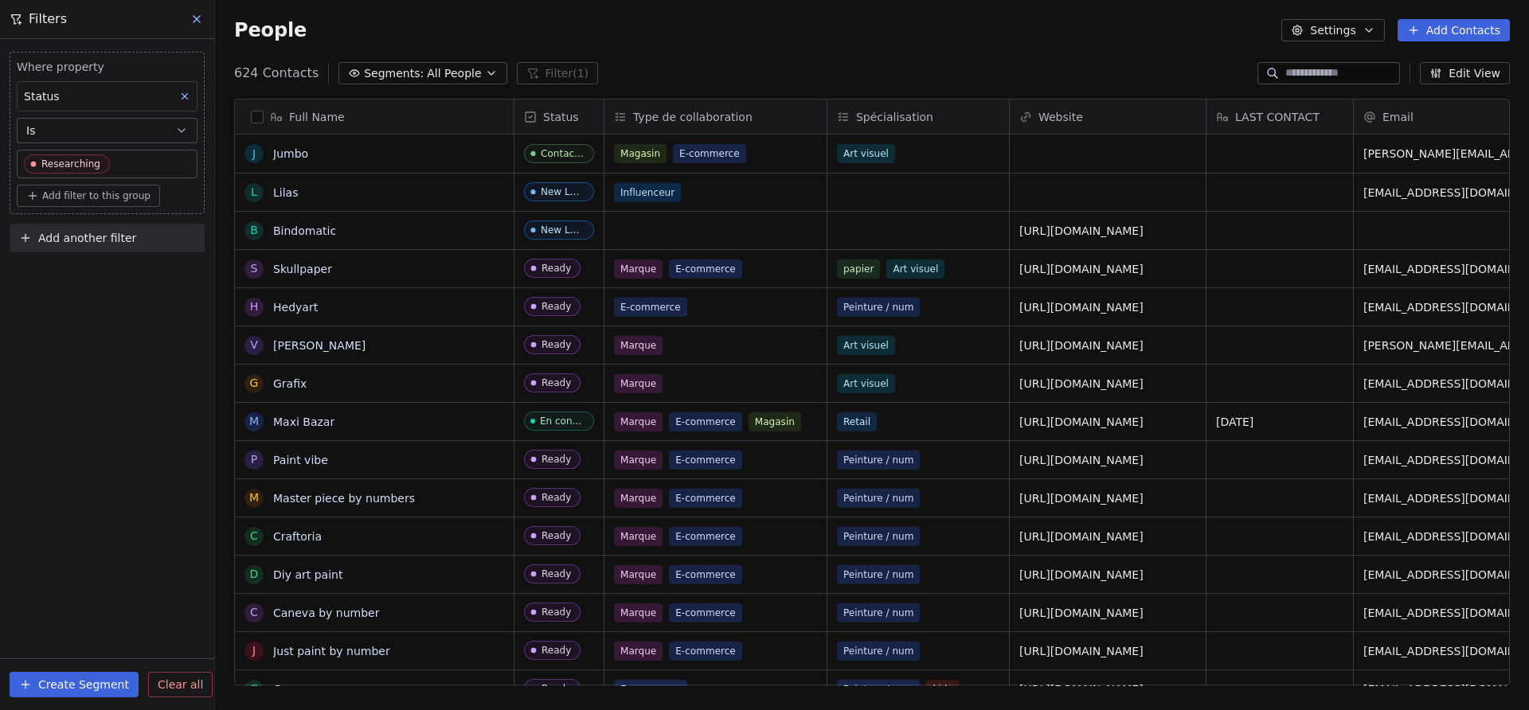
click at [132, 491] on div "Where property Status Is Researching Add filter to this group Add another filte…" at bounding box center [107, 374] width 214 height 671
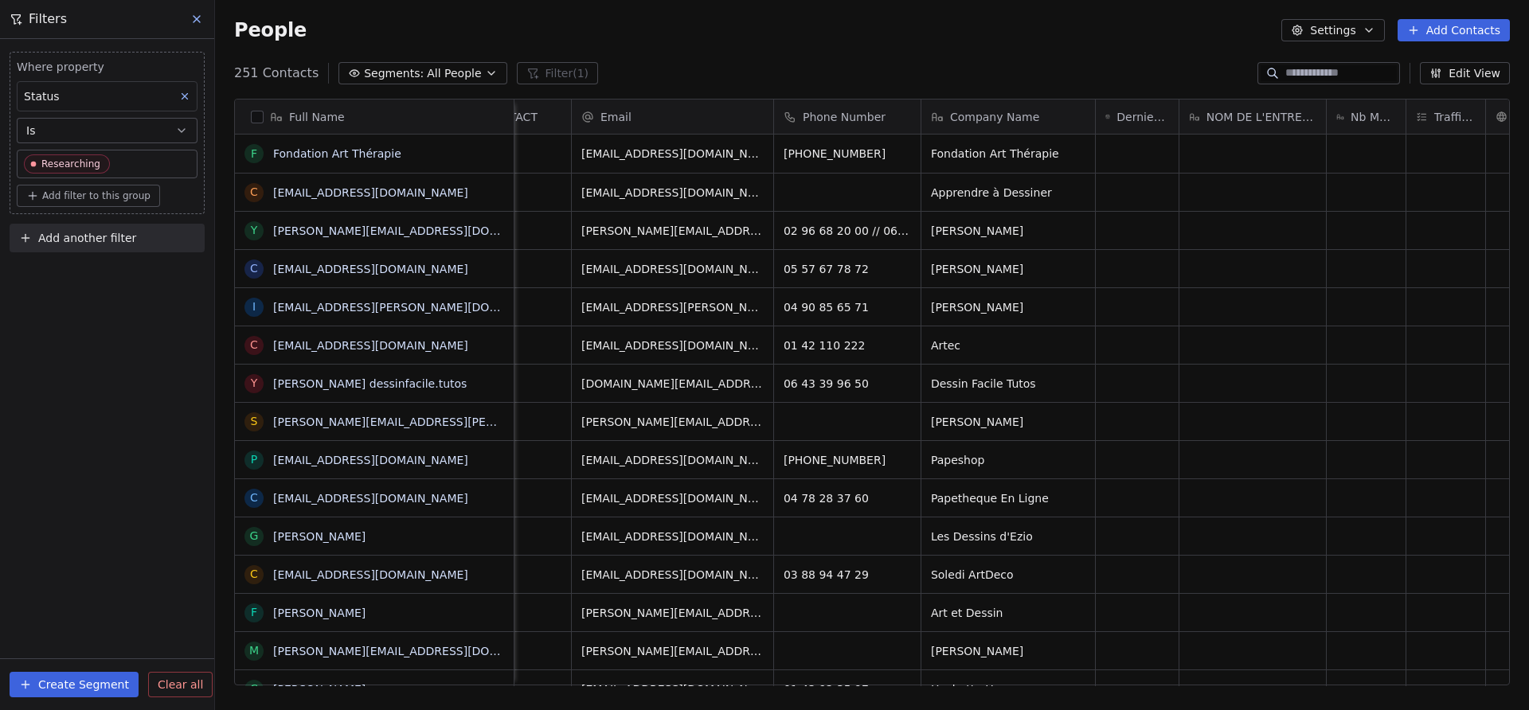
scroll to position [0, 831]
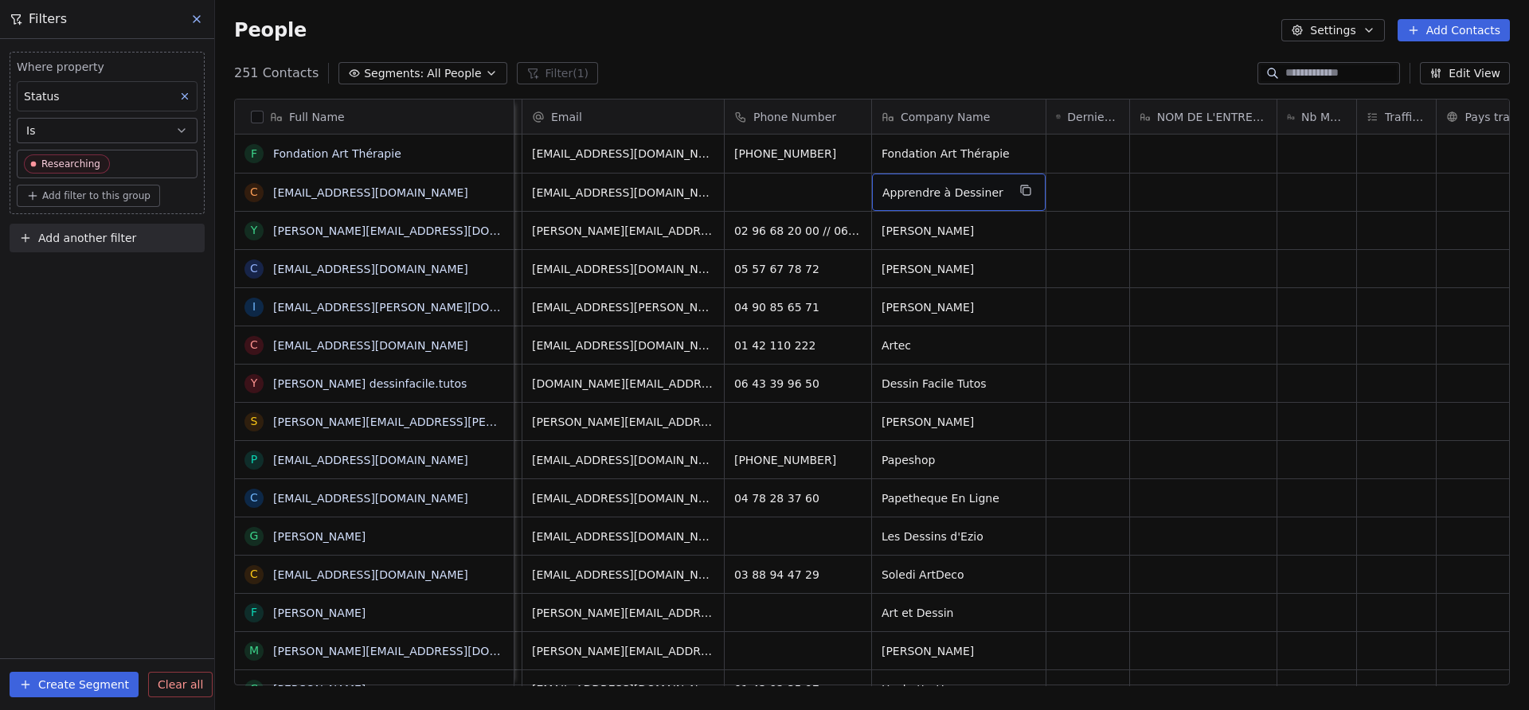
click at [999, 199] on span "Apprendre à Dessiner" at bounding box center [944, 193] width 124 height 16
type textarea "****"
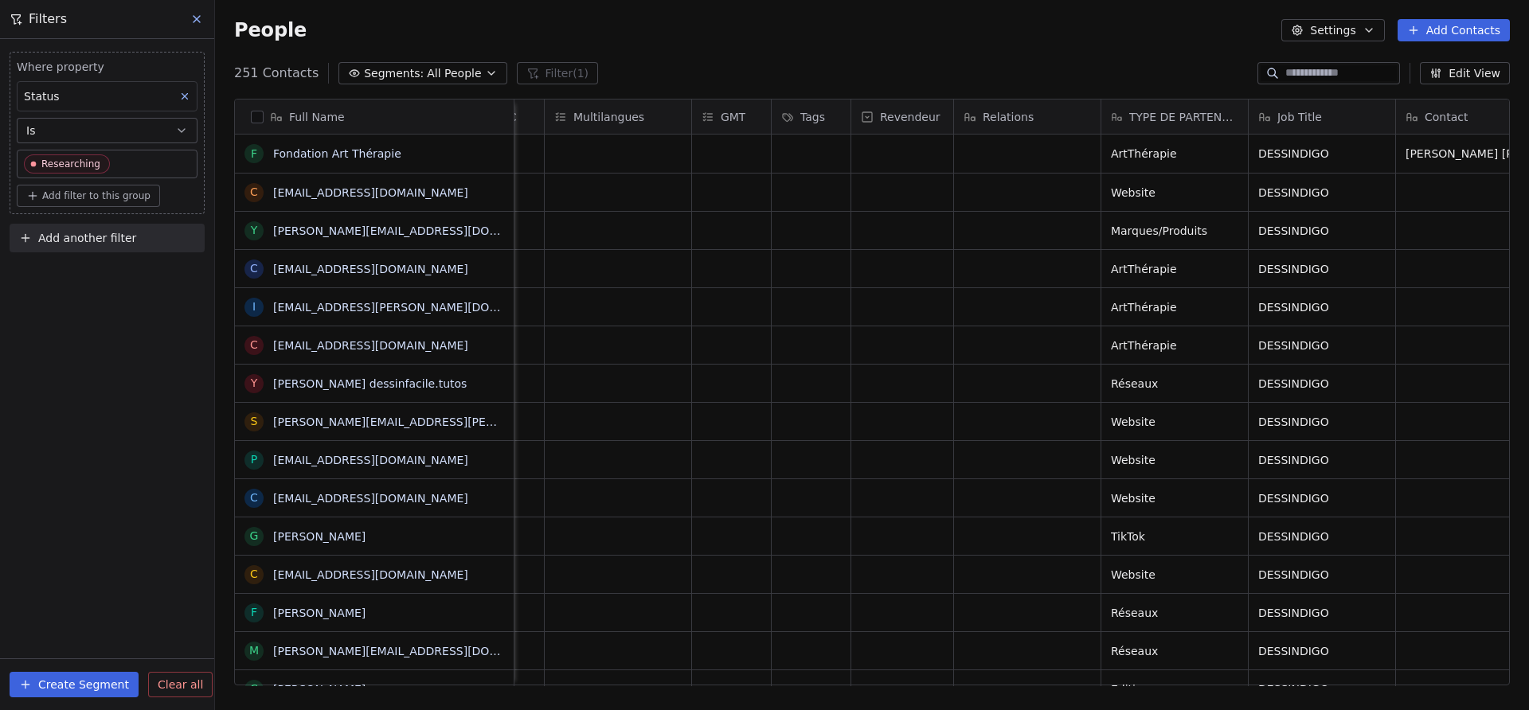
scroll to position [0, 2308]
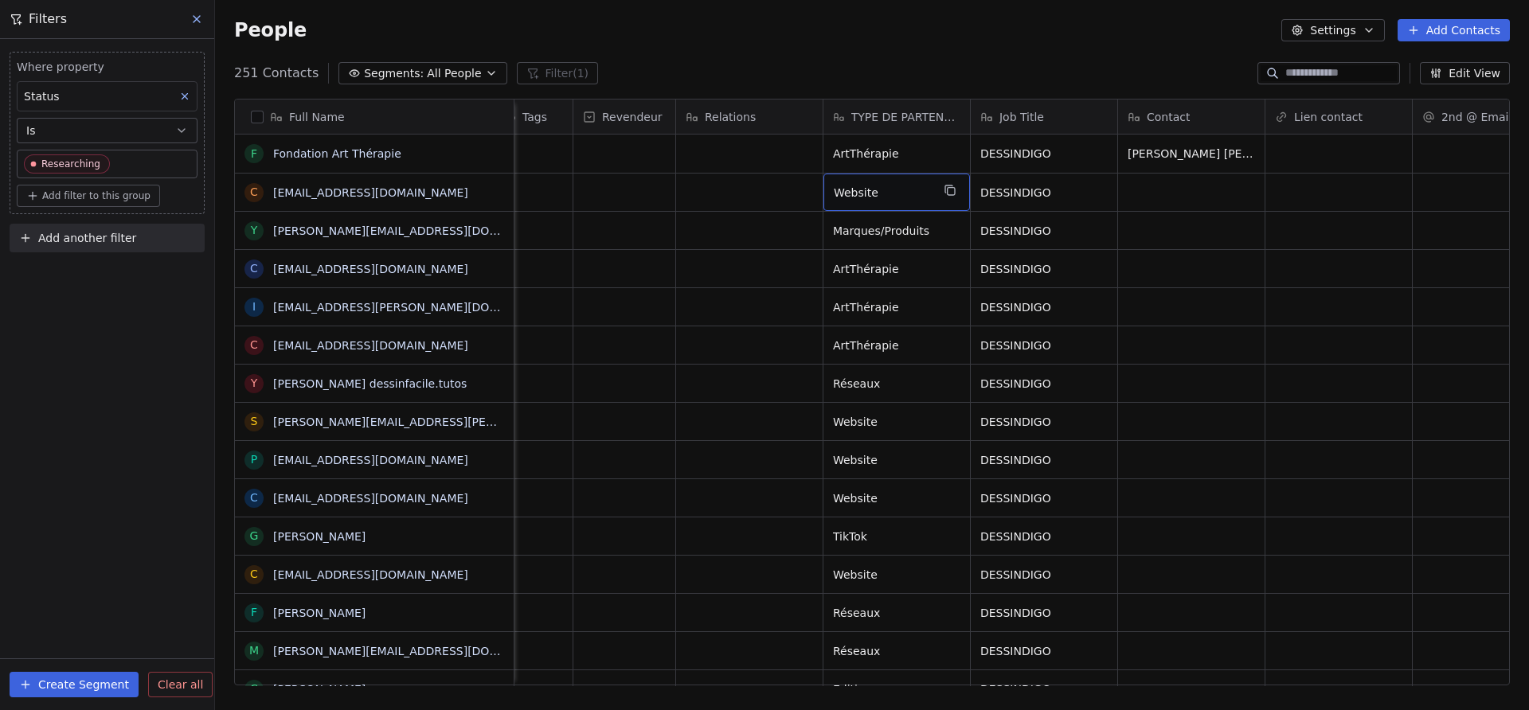
click at [909, 197] on span "Website" at bounding box center [882, 193] width 97 height 16
type textarea "******"
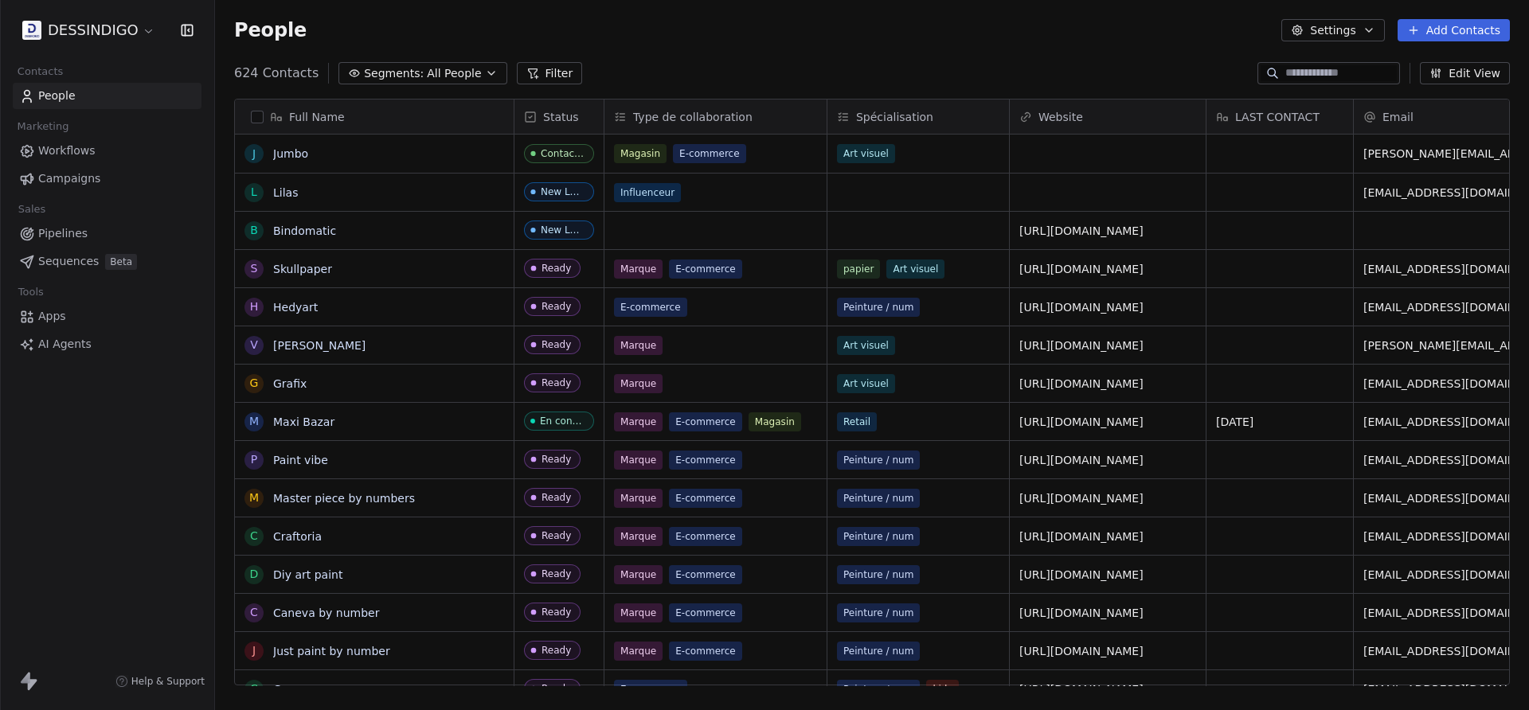
scroll to position [625, 1314]
click at [560, 73] on button "Filter" at bounding box center [550, 73] width 66 height 22
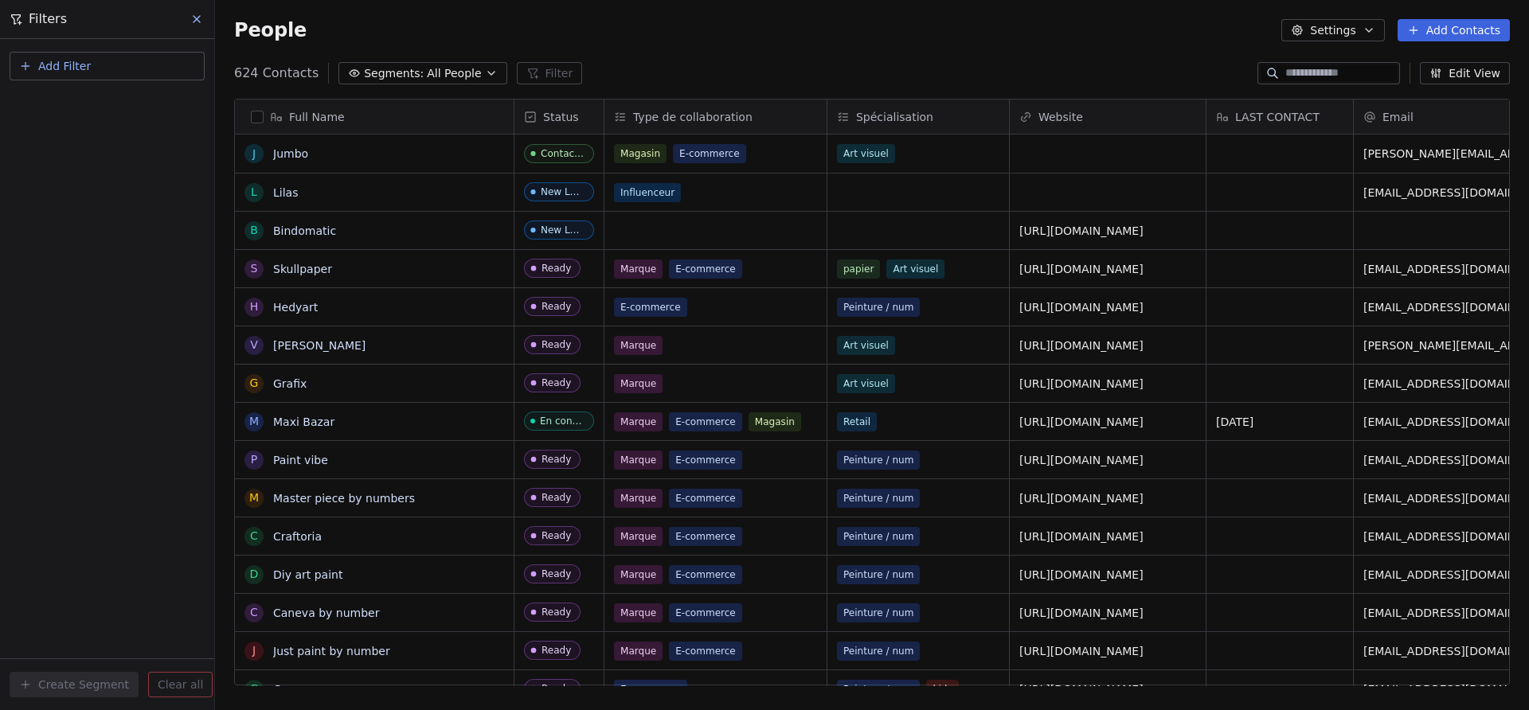
click at [107, 65] on button "Add Filter" at bounding box center [107, 66] width 195 height 29
click at [105, 98] on span "Contact properties" at bounding box center [78, 104] width 104 height 17
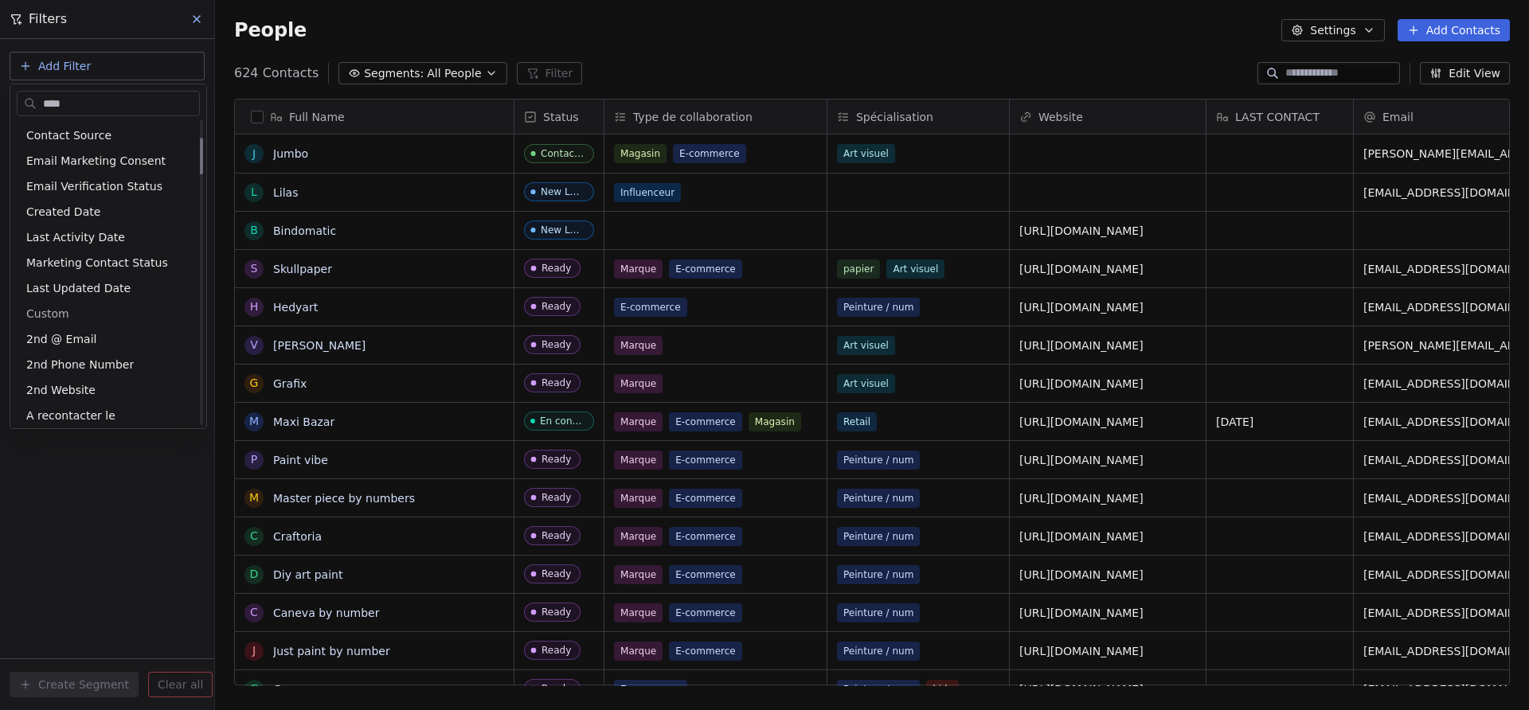
scroll to position [0, 0]
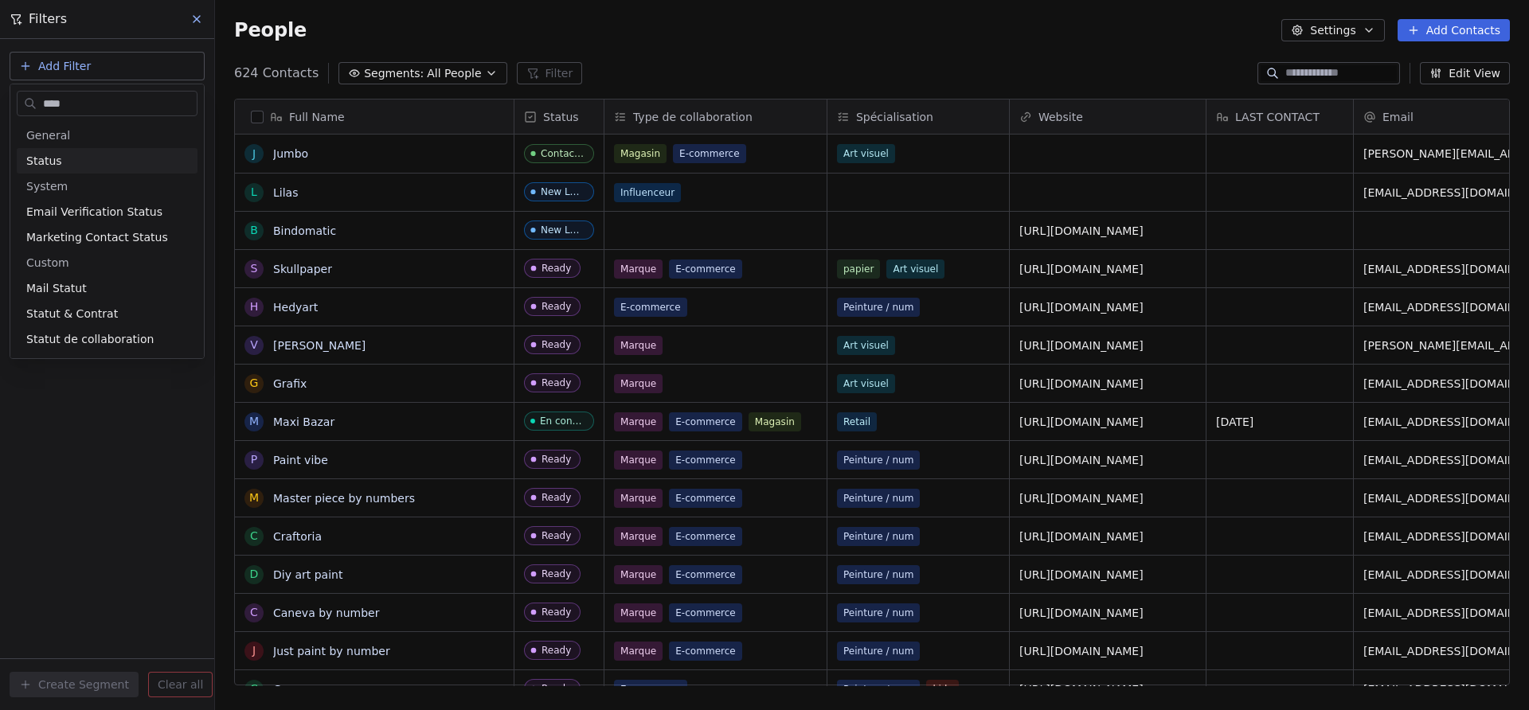
type input "****"
click at [65, 153] on div "Status" at bounding box center [107, 161] width 162 height 16
click at [64, 168] on div "Is" at bounding box center [107, 169] width 166 height 25
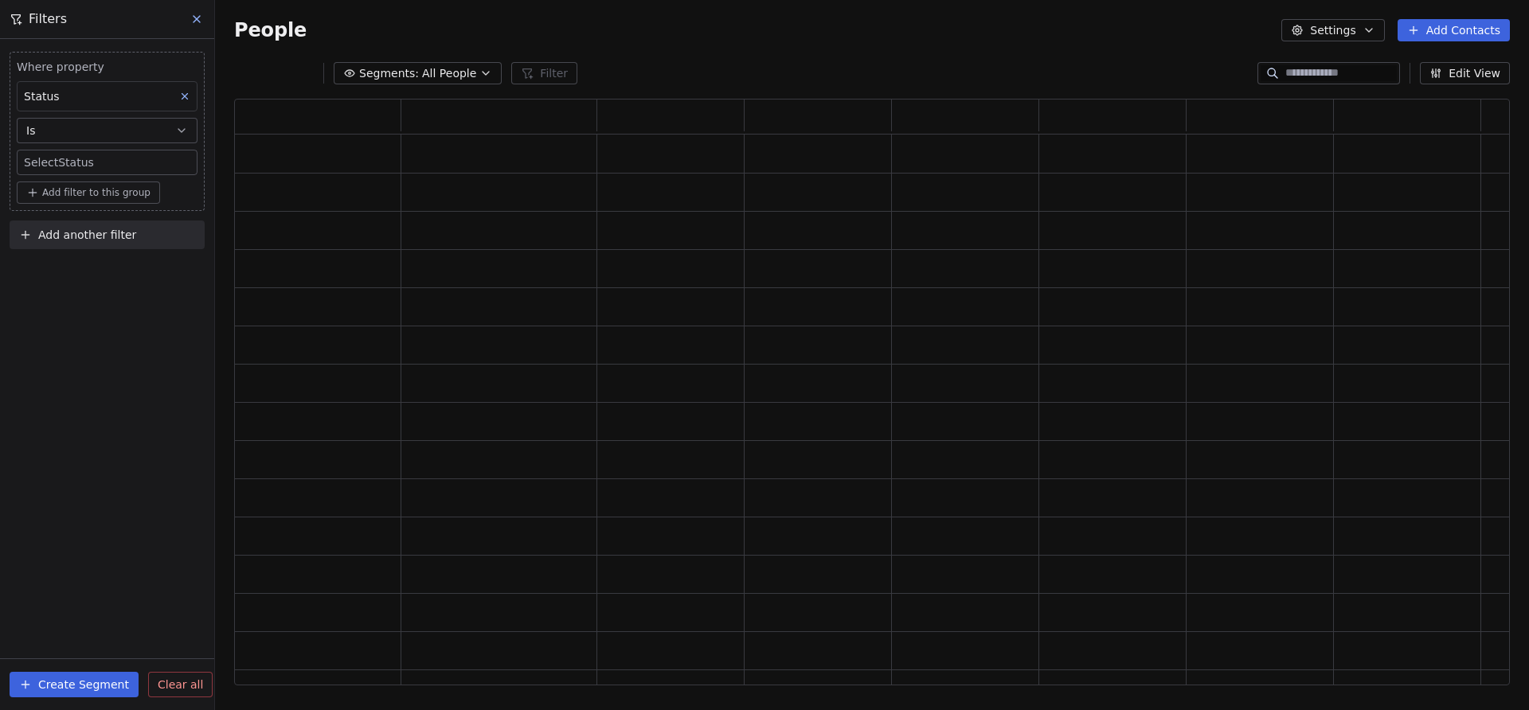
scroll to position [587, 1276]
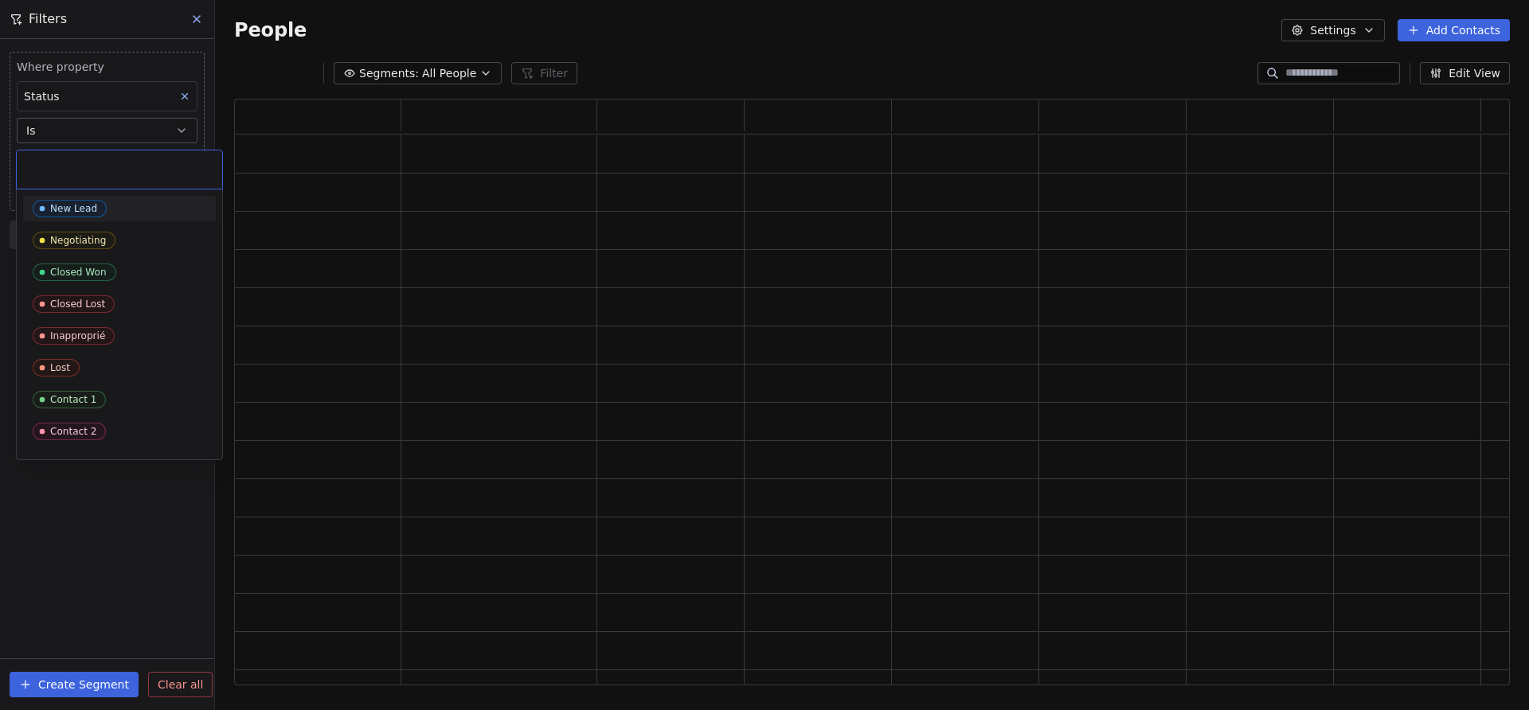
click at [91, 166] on body "DESSINDIGO Contacts People Marketing Workflows Campaigns Sales Pipelines Sequen…" at bounding box center [764, 355] width 1529 height 710
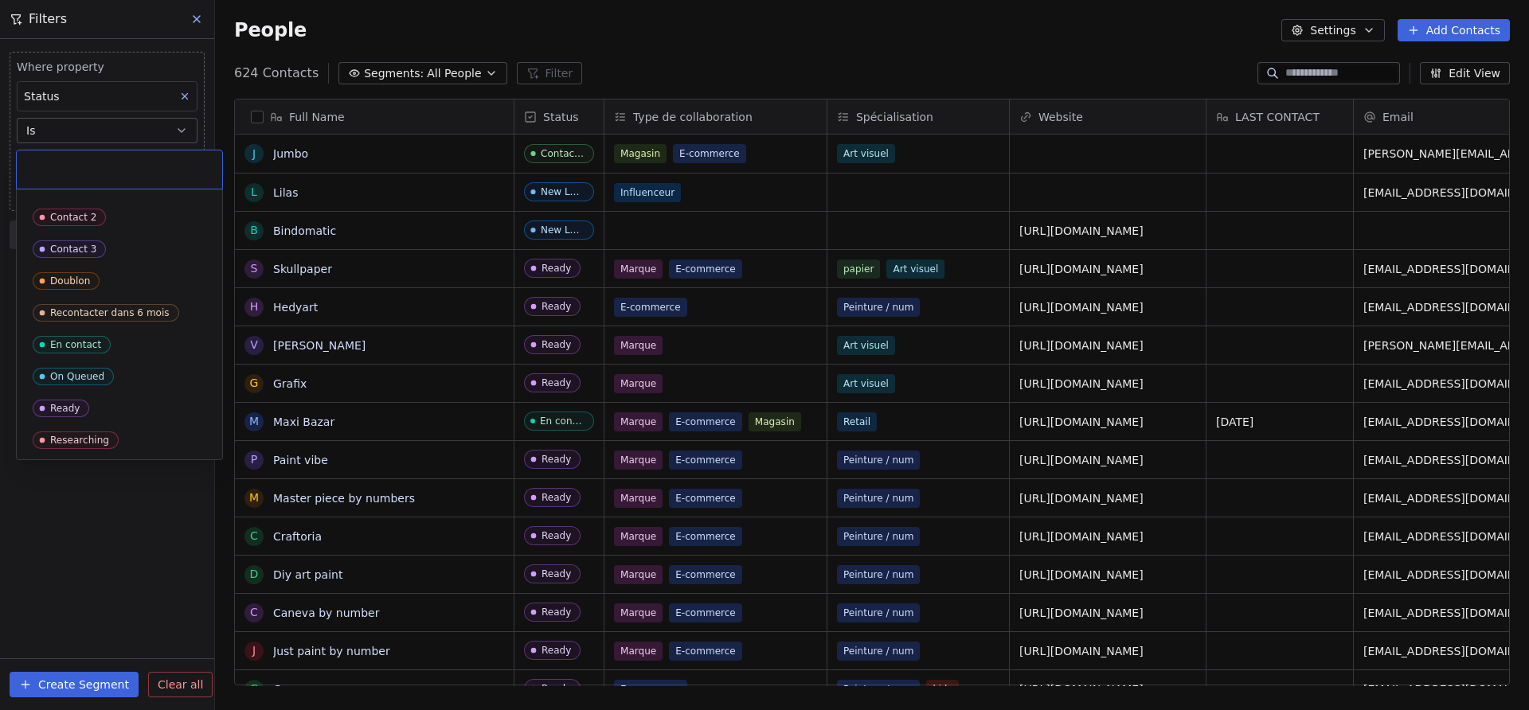
scroll to position [625, 1314]
click at [93, 446] on span "Researching" at bounding box center [76, 441] width 86 height 18
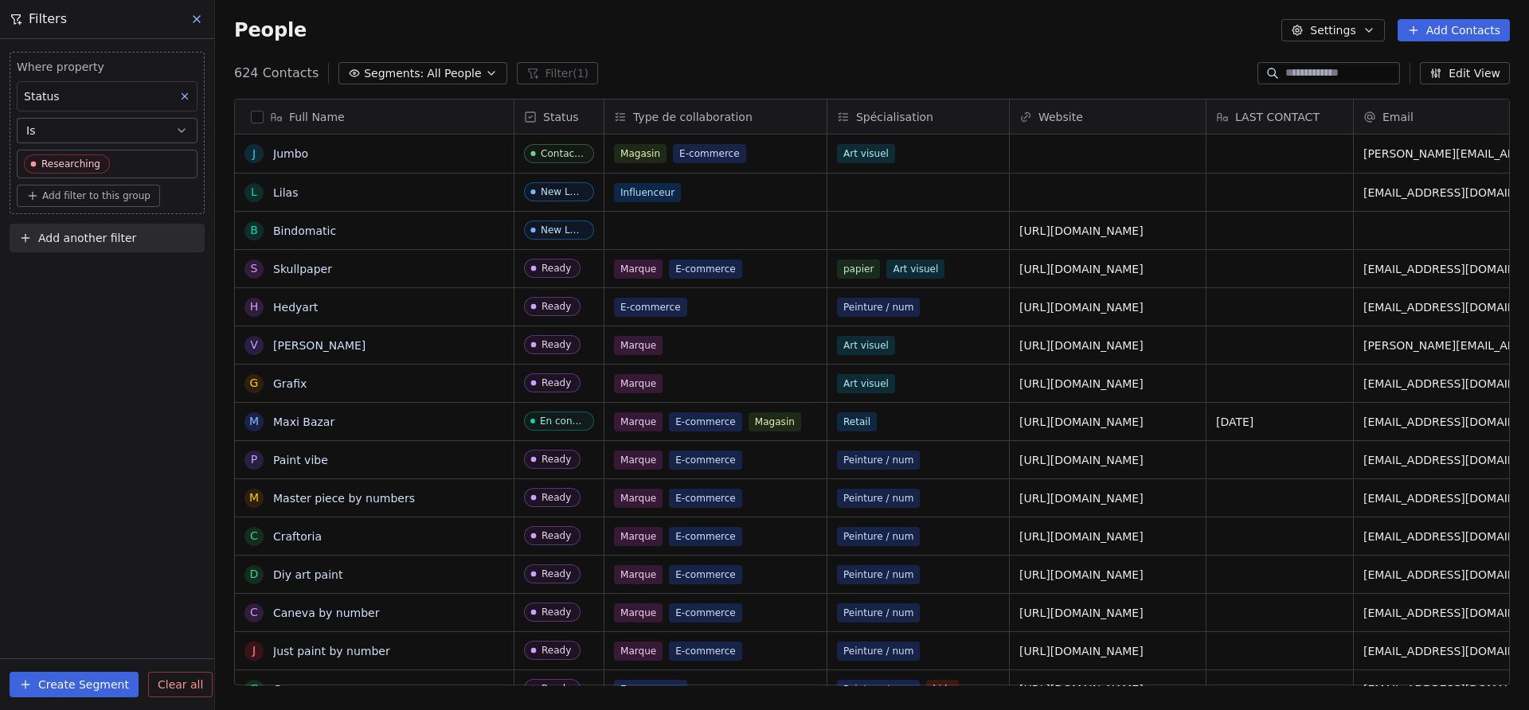
click at [109, 500] on div "Where property Status Is Researching Add filter to this group Add another filte…" at bounding box center [107, 374] width 214 height 671
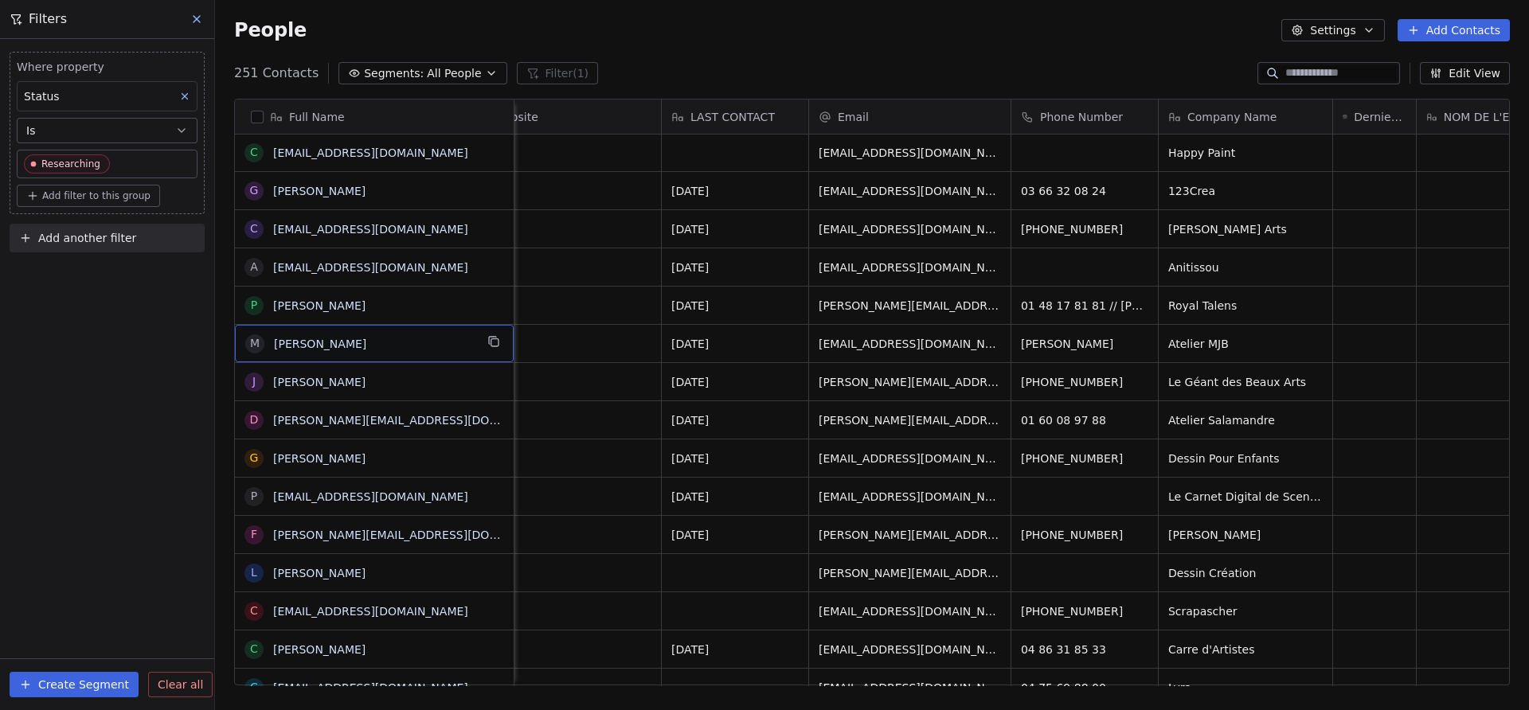
scroll to position [0, 686]
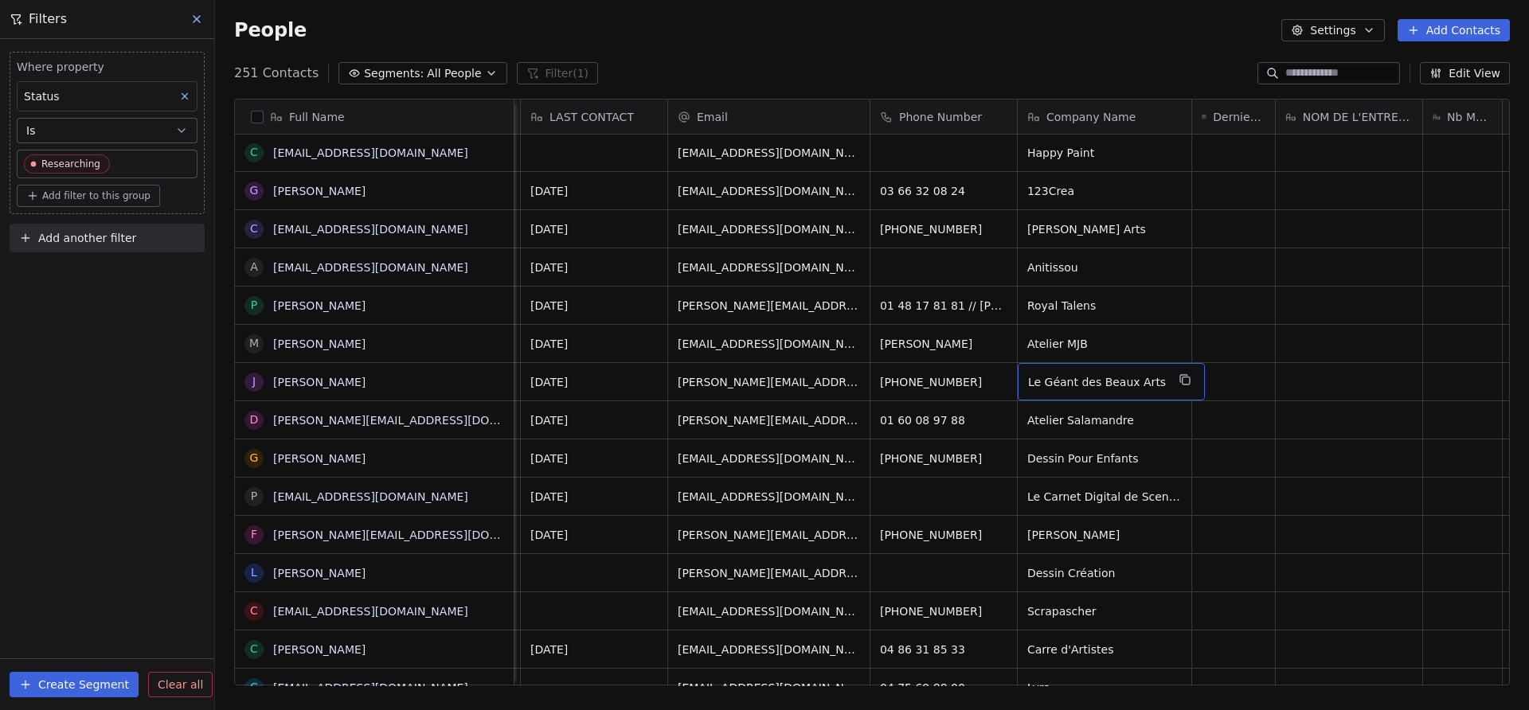
click at [1156, 380] on div "Le Géant des Beaux Arts" at bounding box center [1111, 381] width 187 height 37
type textarea "****"
click at [1062, 52] on html "DESSINDIGO Contacts People Marketing Workflows Campaigns Sales Pipelines Sequen…" at bounding box center [764, 355] width 1529 height 710
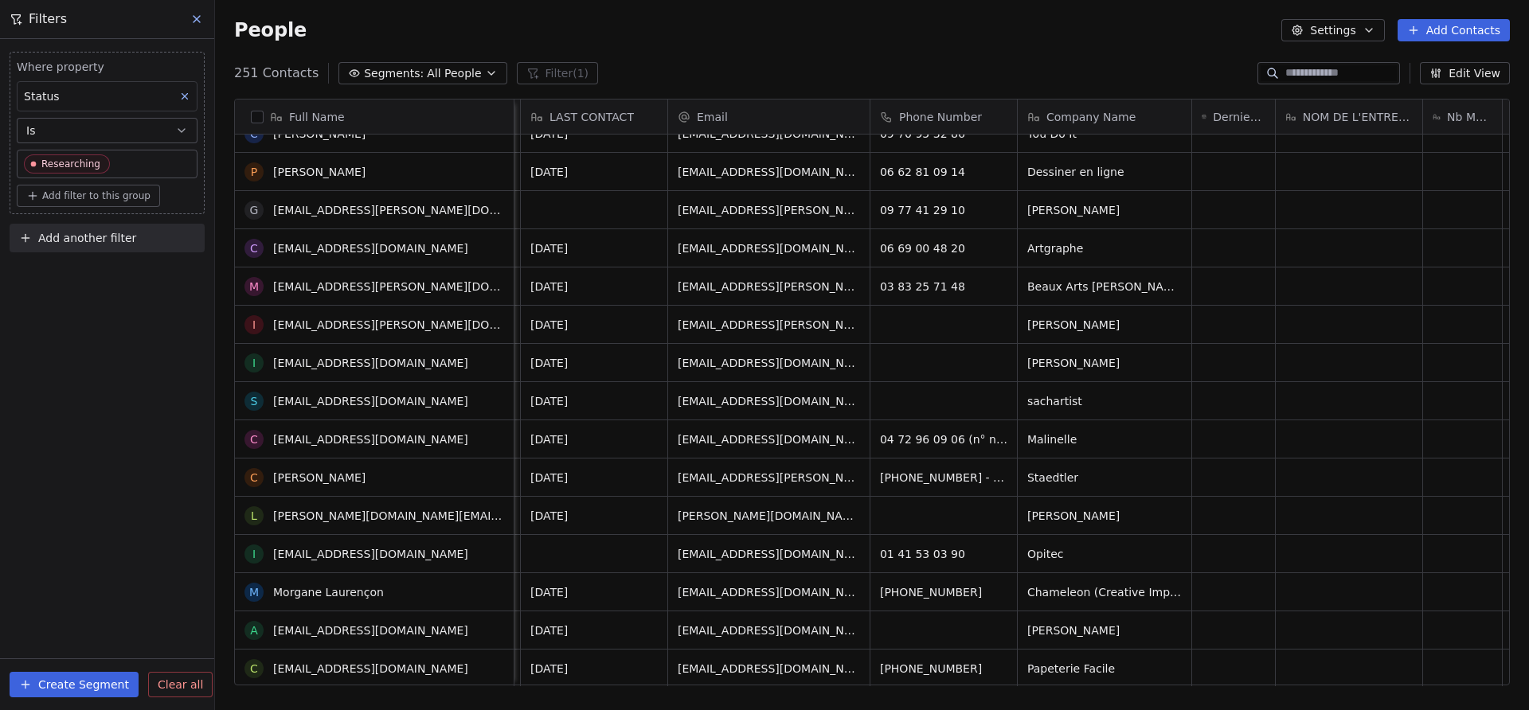
scroll to position [2269, 0]
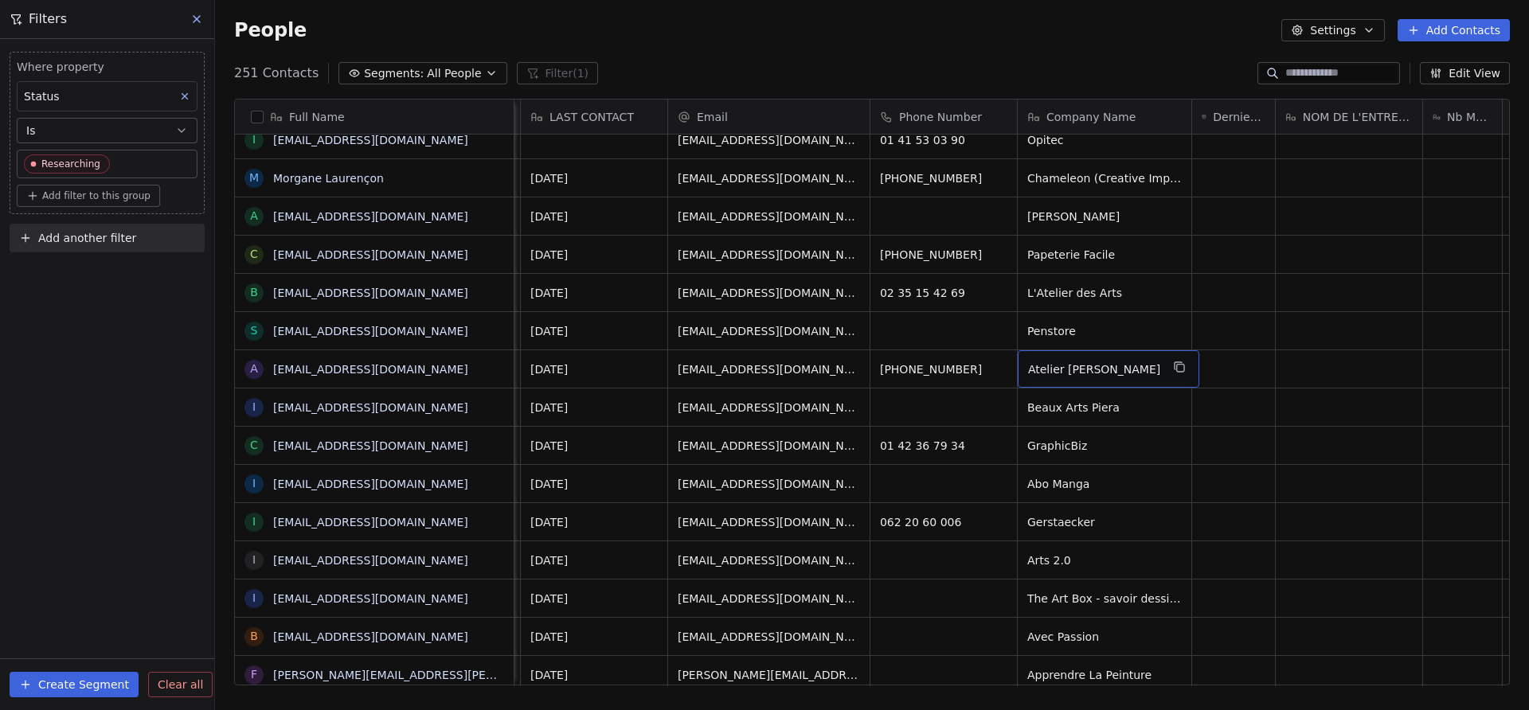
click at [1104, 368] on span "Atelier Phuong" at bounding box center [1094, 369] width 132 height 16
type textarea "****"
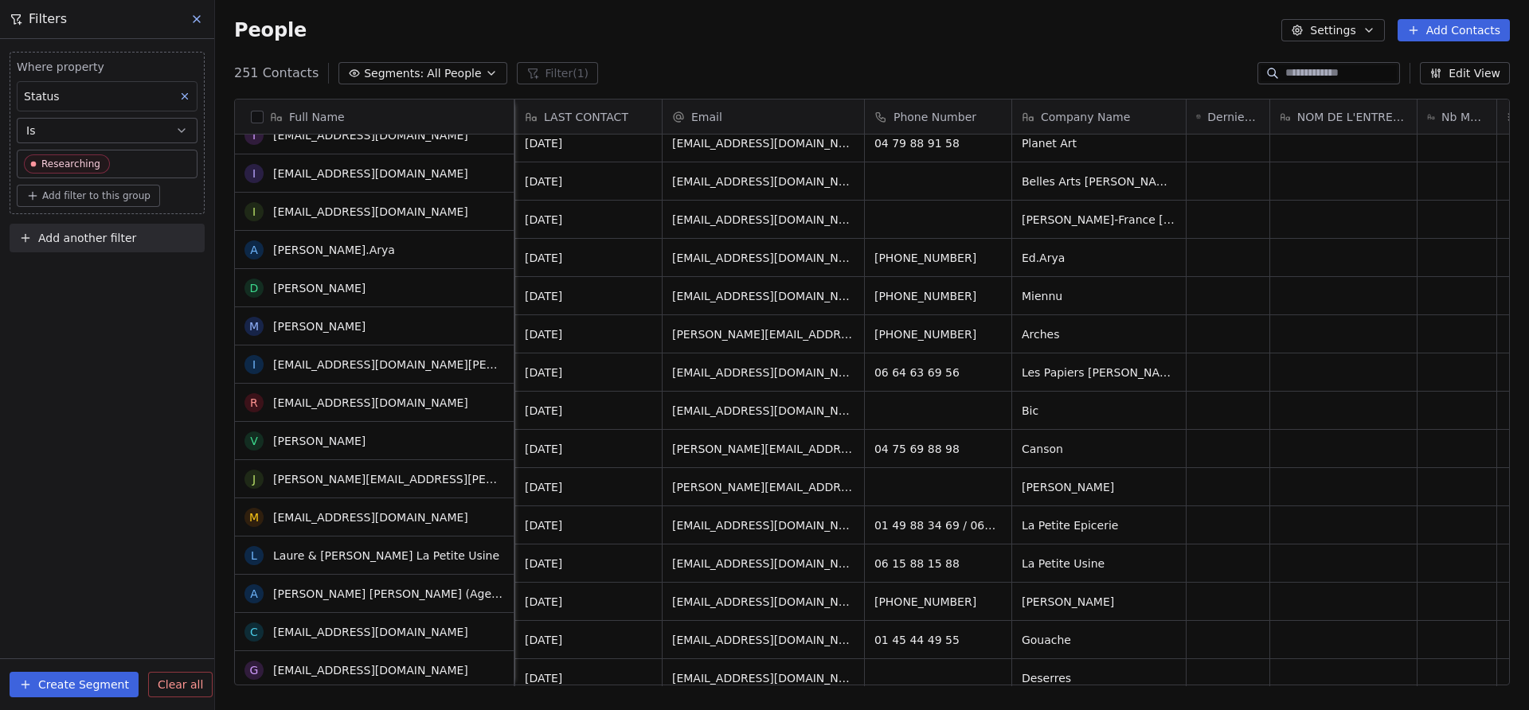
scroll to position [3566, 0]
